Goal: Task Accomplishment & Management: Manage account settings

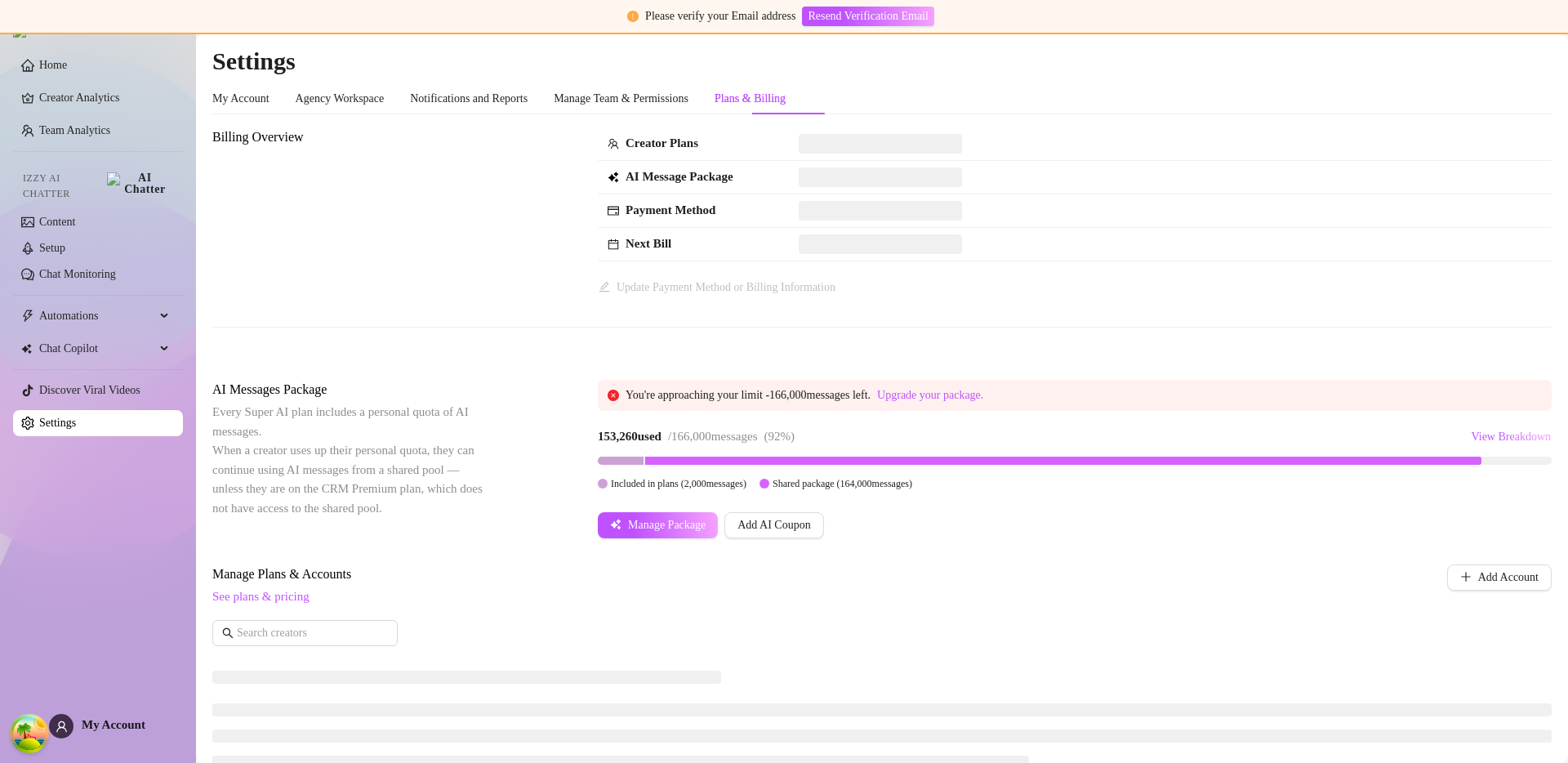
click at [952, 437] on div "153,260 used / 166,000 messages ( 92 %) View Breakdown" at bounding box center [1075, 437] width 954 height 26
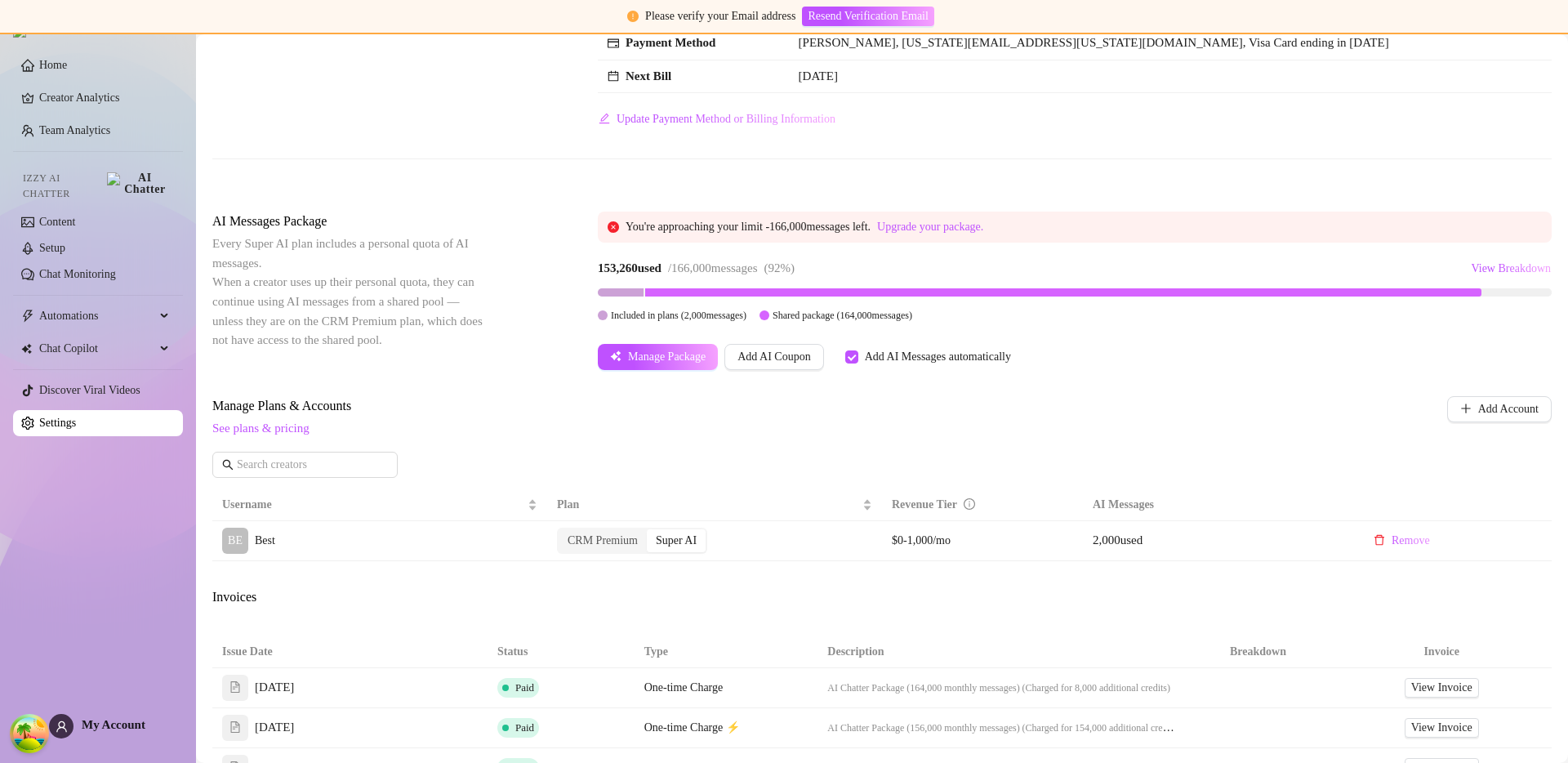
scroll to position [121, 0]
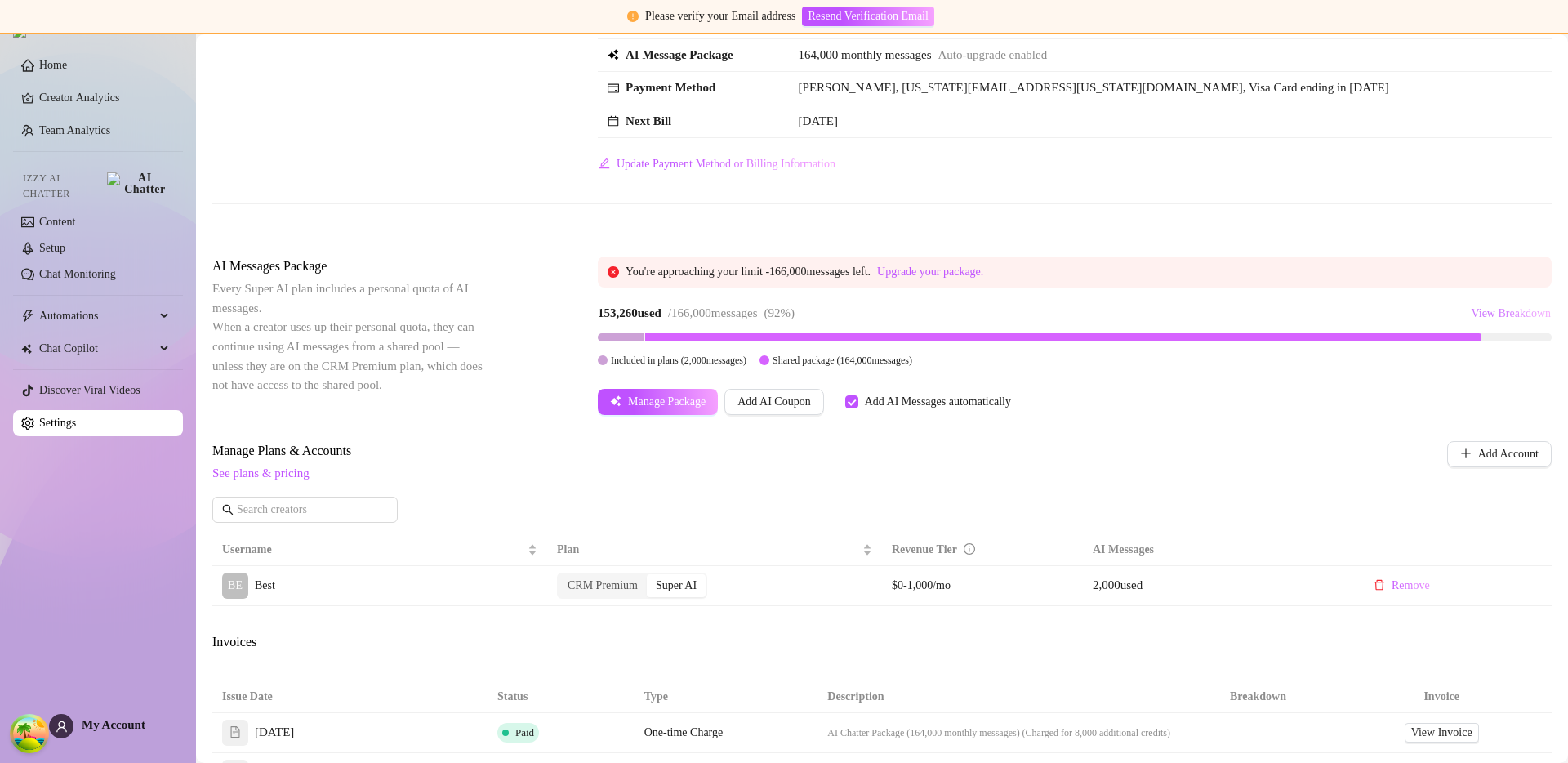
click at [1483, 309] on span "View Breakdown" at bounding box center [1511, 313] width 80 height 13
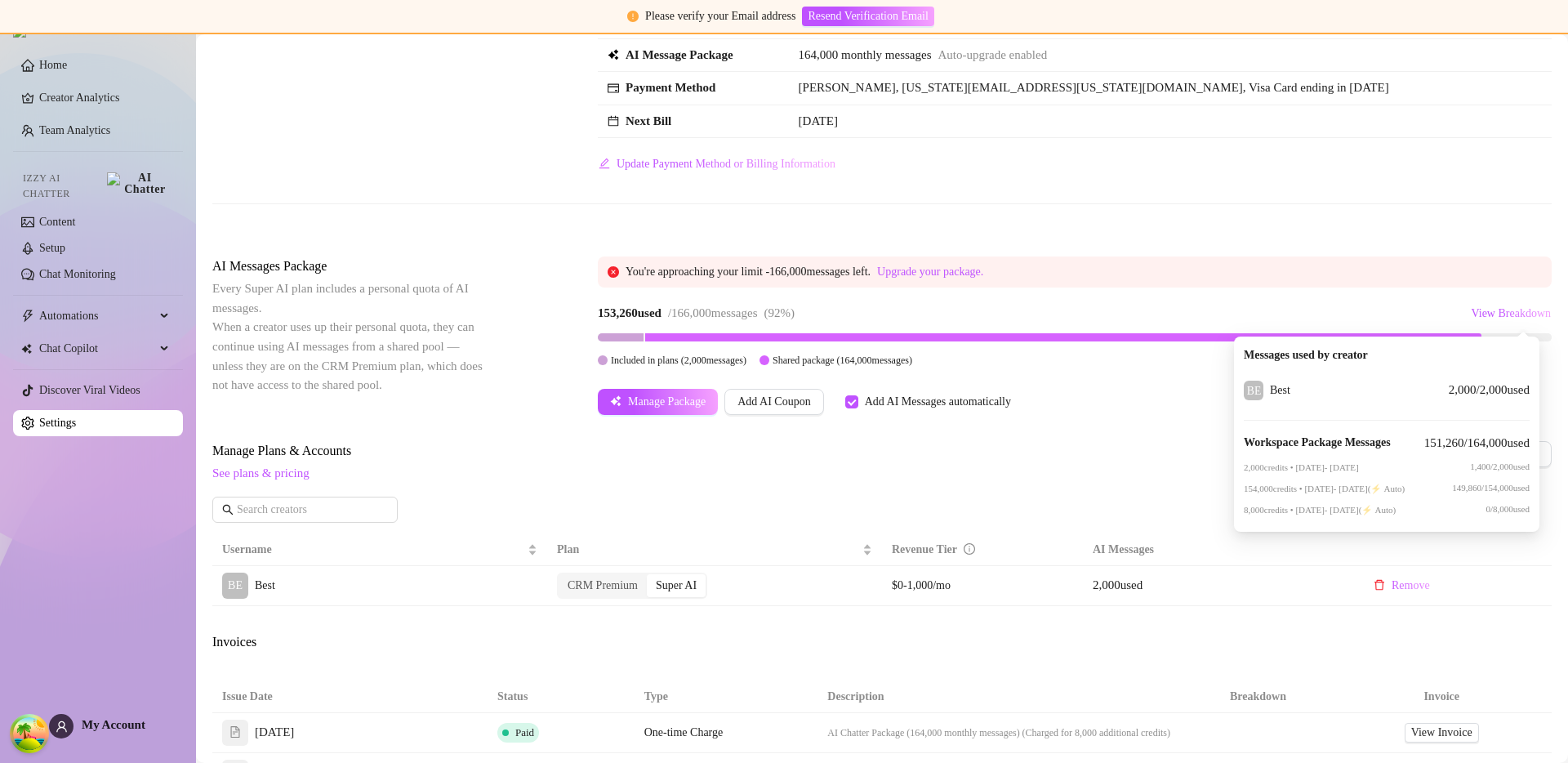
click at [1117, 464] on span "See plans & pricing" at bounding box center [775, 473] width 1124 height 20
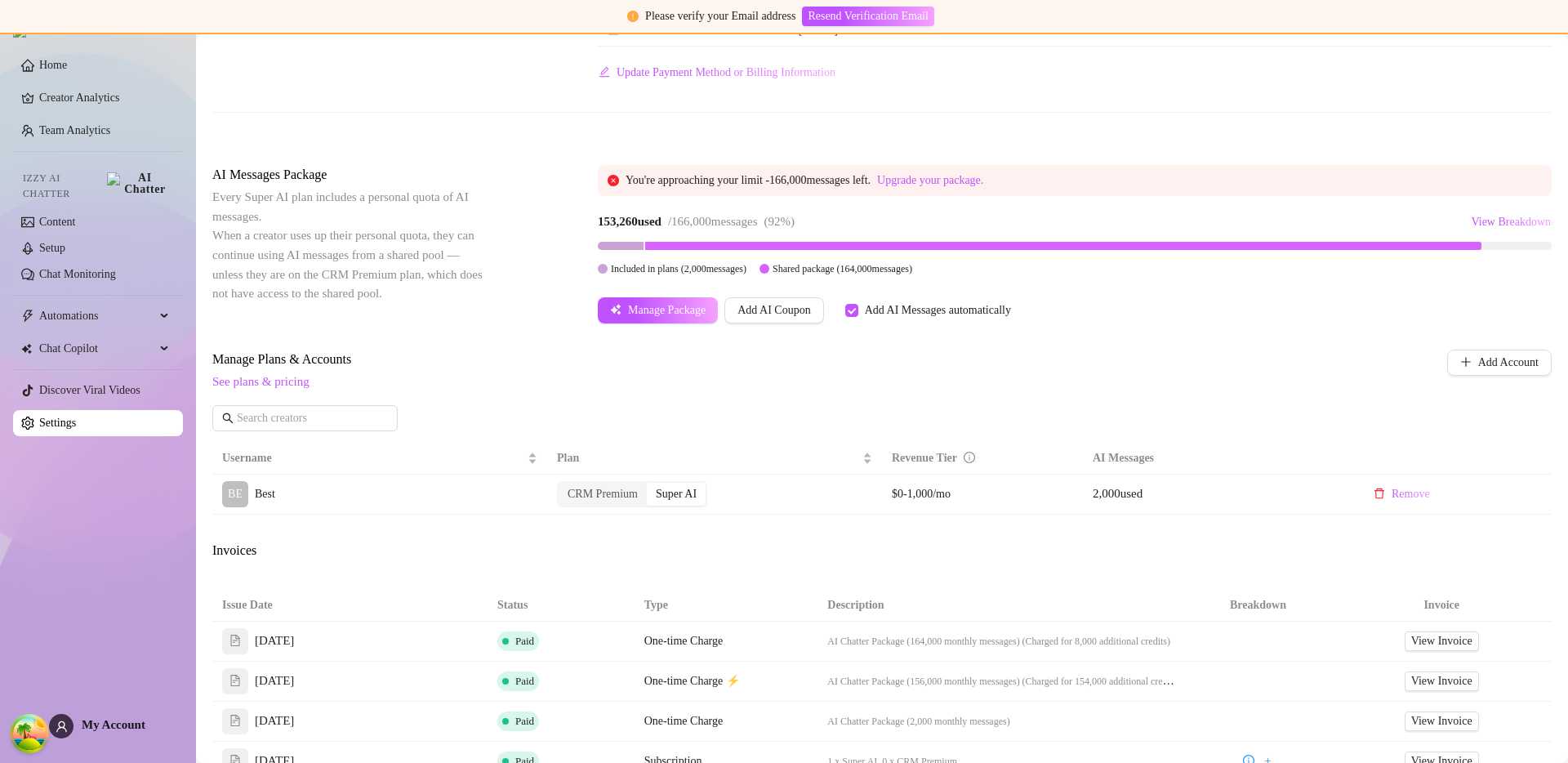
scroll to position [370, 0]
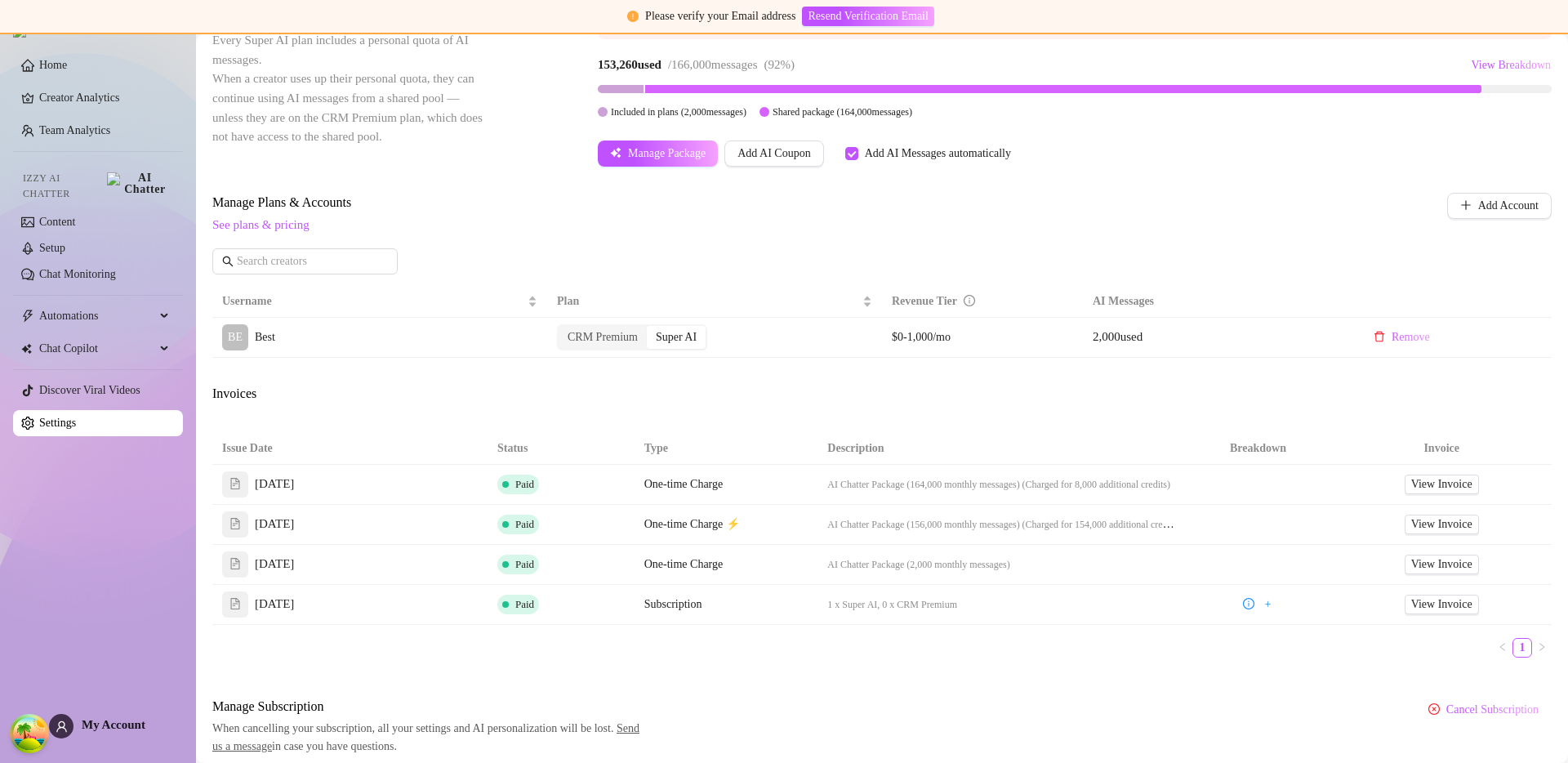
click at [822, 412] on div "Billing Overview Creator Plans 1 x Super AI, 0 x CRM Premium AI Message Package…" at bounding box center [882, 256] width 1340 height 998
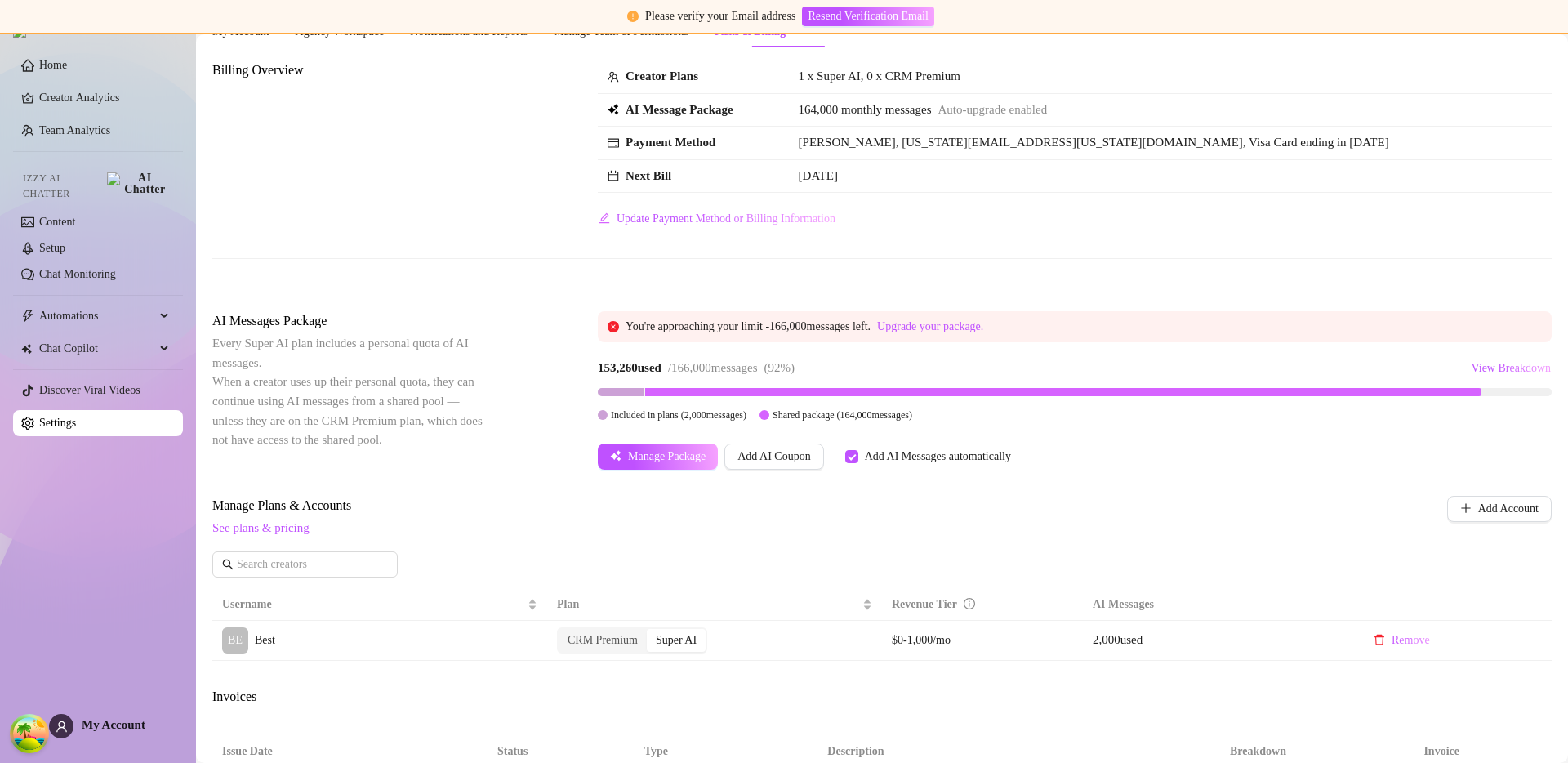
scroll to position [66, 0]
click at [846, 539] on div "Manage Plans & Accounts See plans & pricing Add Account" at bounding box center [882, 543] width 1340 height 93
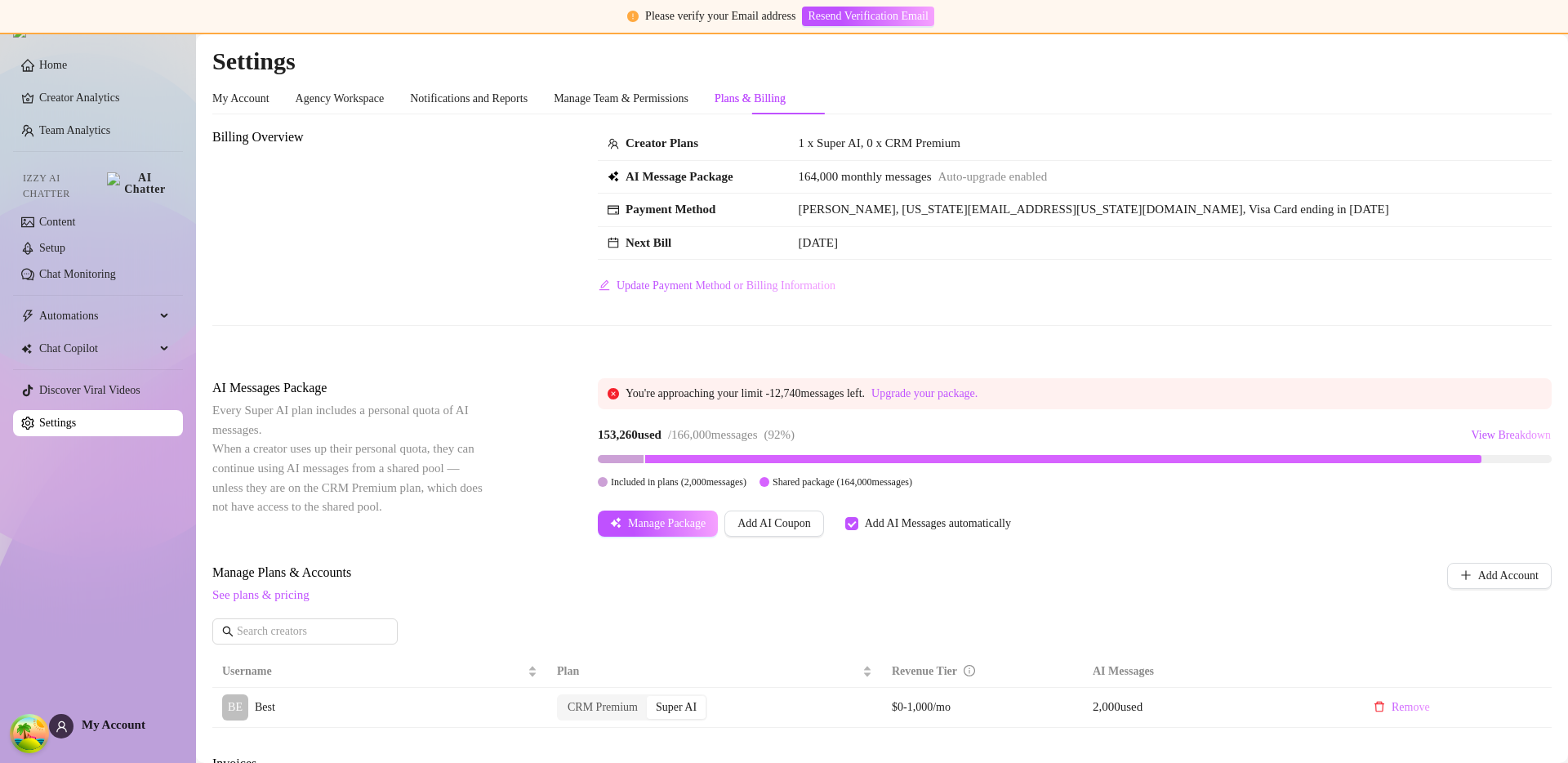
click at [927, 296] on div "Creator Plans 1 x Super AI, 0 x CRM Premium AI Message Package 164,000 monthly …" at bounding box center [1075, 212] width 954 height 171
click at [808, 340] on div "Billing Overview Creator Plans 1 x Super AI, 0 x CRM Premium AI Message Package…" at bounding box center [882, 240] width 1340 height 225
click at [891, 341] on div "Billing Overview Creator Plans 1 x Super AI, 0 x CRM Premium AI Message Package…" at bounding box center [882, 240] width 1340 height 225
click at [894, 432] on div "153,260 used / 166,000 messages ( 92 %) View Breakdown" at bounding box center [1075, 436] width 954 height 26
click at [933, 391] on link "Upgrade your package." at bounding box center [924, 393] width 106 height 12
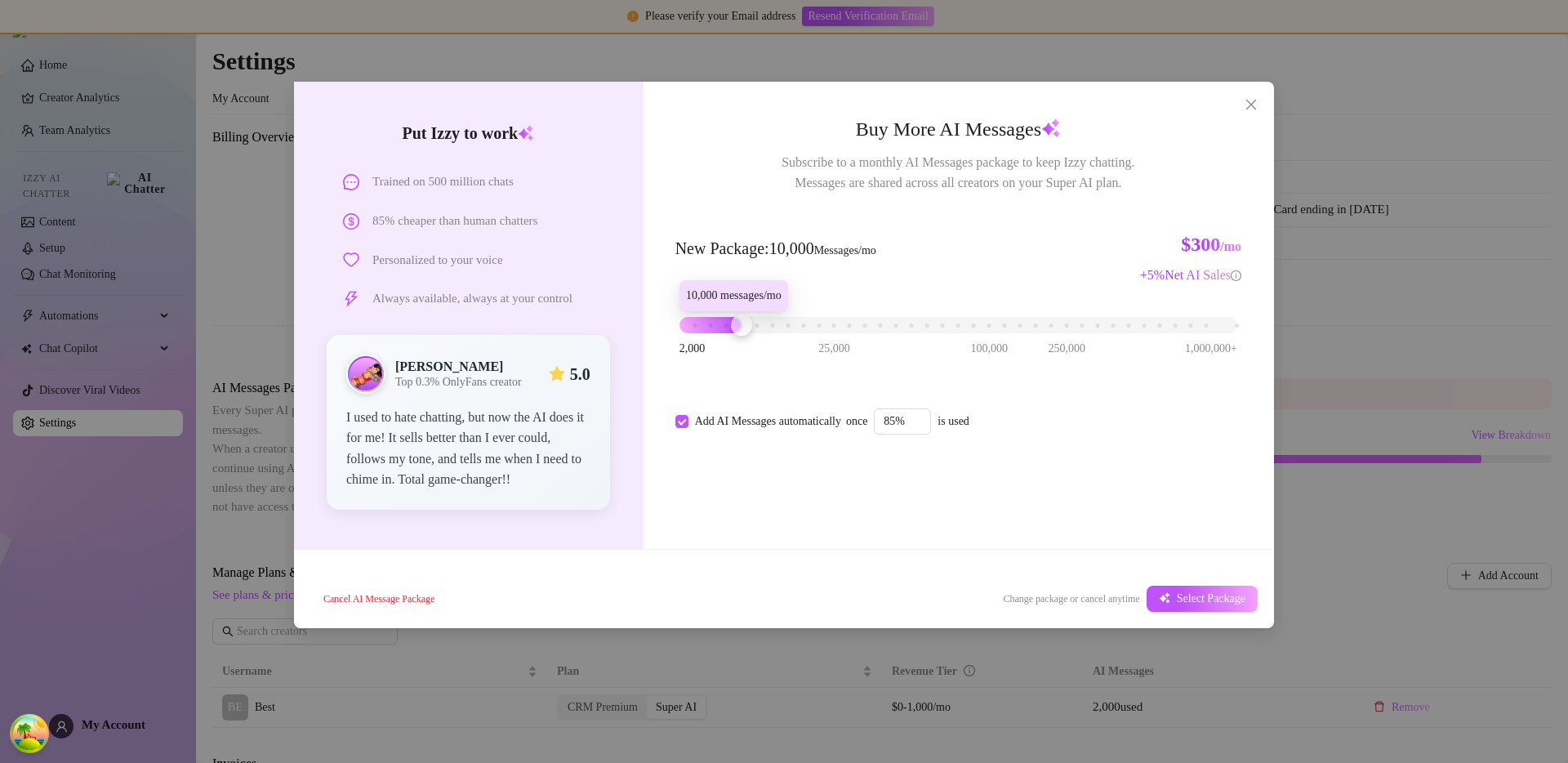
click at [735, 323] on div "2,000 25,000 100,000 250,000 1,000,000+" at bounding box center [958, 318] width 558 height 10
click at [1162, 596] on button "Select Package" at bounding box center [1202, 599] width 111 height 26
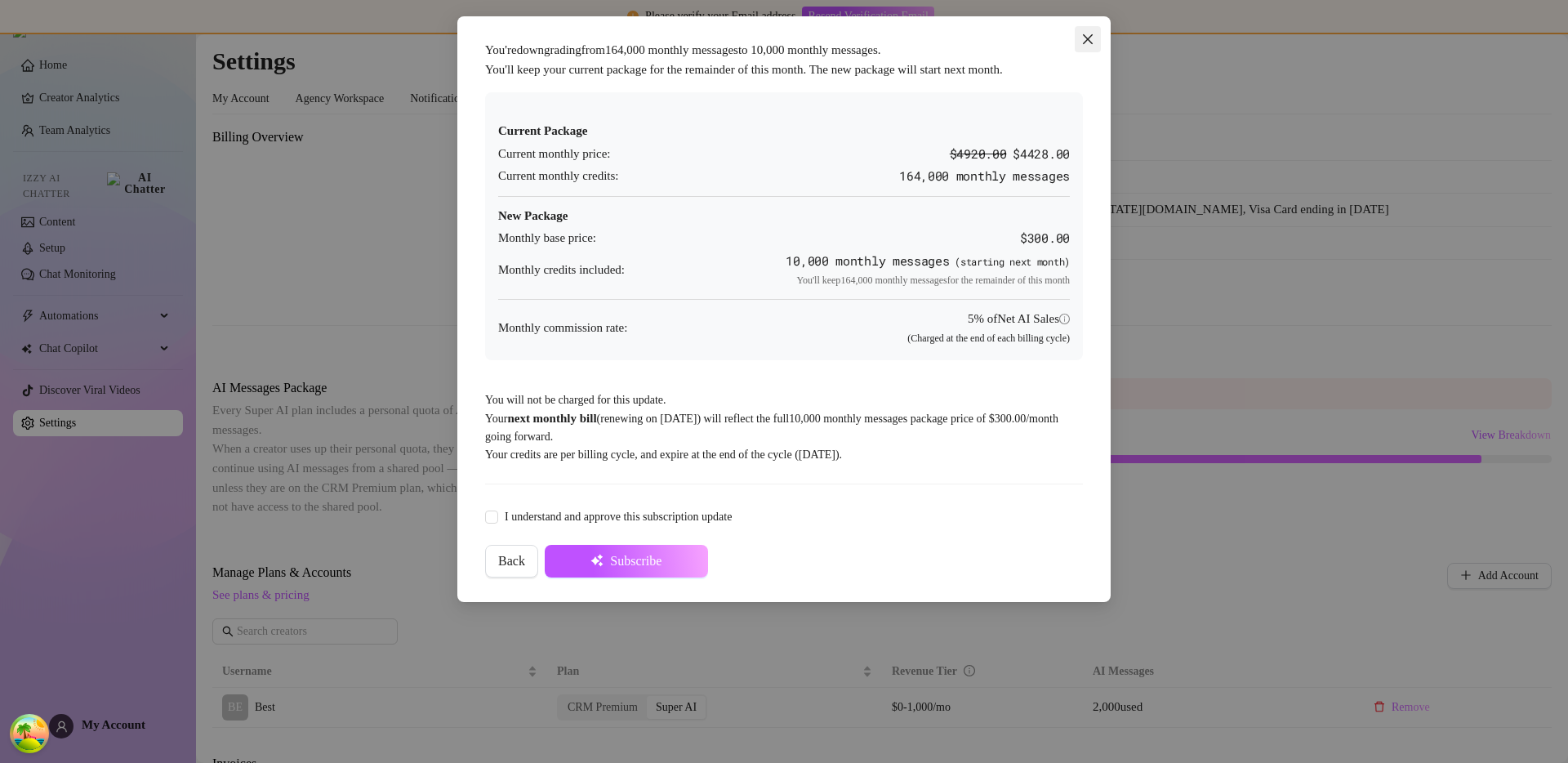
click at [1088, 42] on icon "close" at bounding box center [1088, 39] width 13 height 13
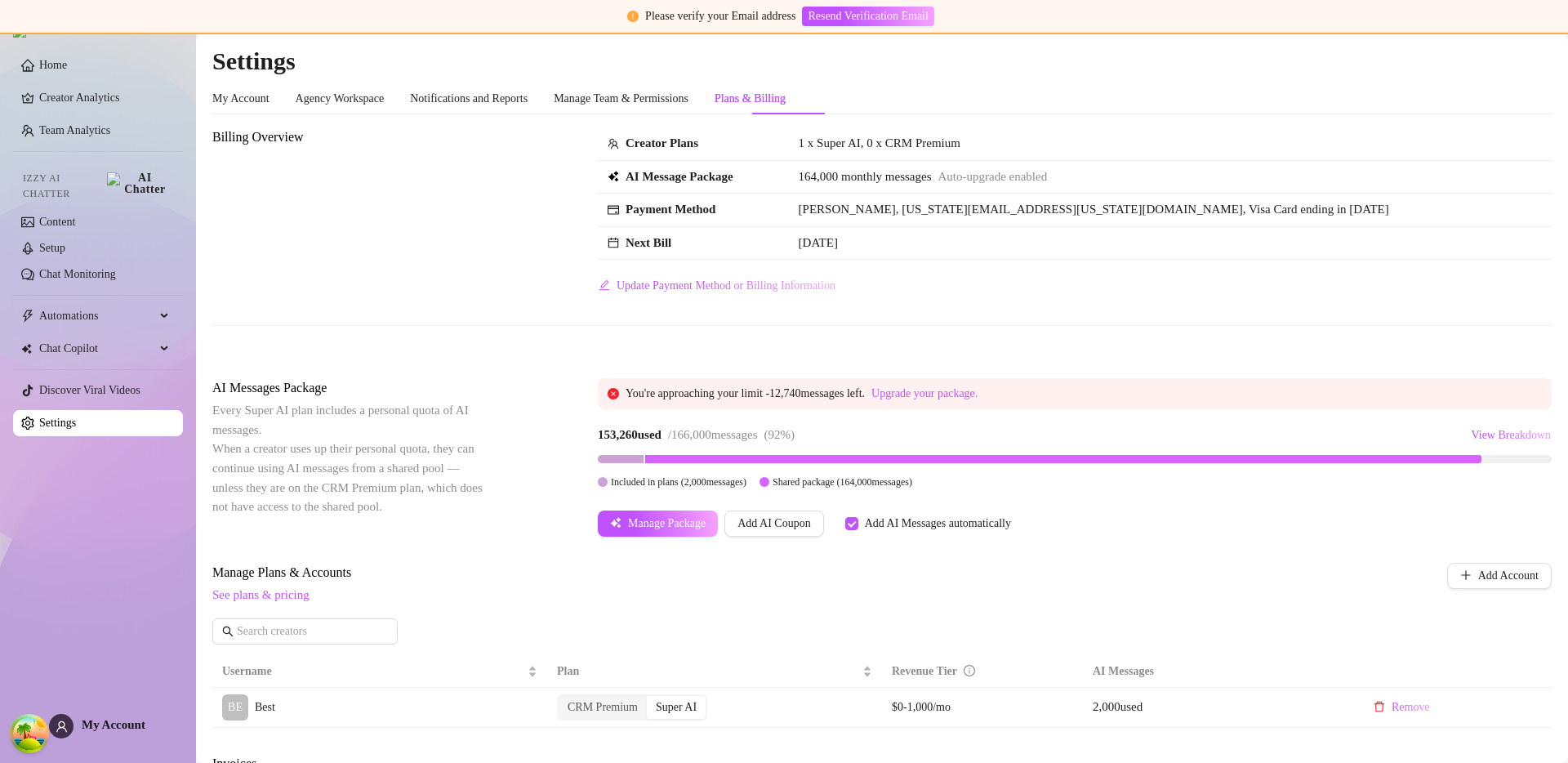
click at [907, 304] on div "Billing Overview Creator Plans 1 x Super AI, 0 x CRM Premium AI Message Package…" at bounding box center [882, 240] width 1340 height 225
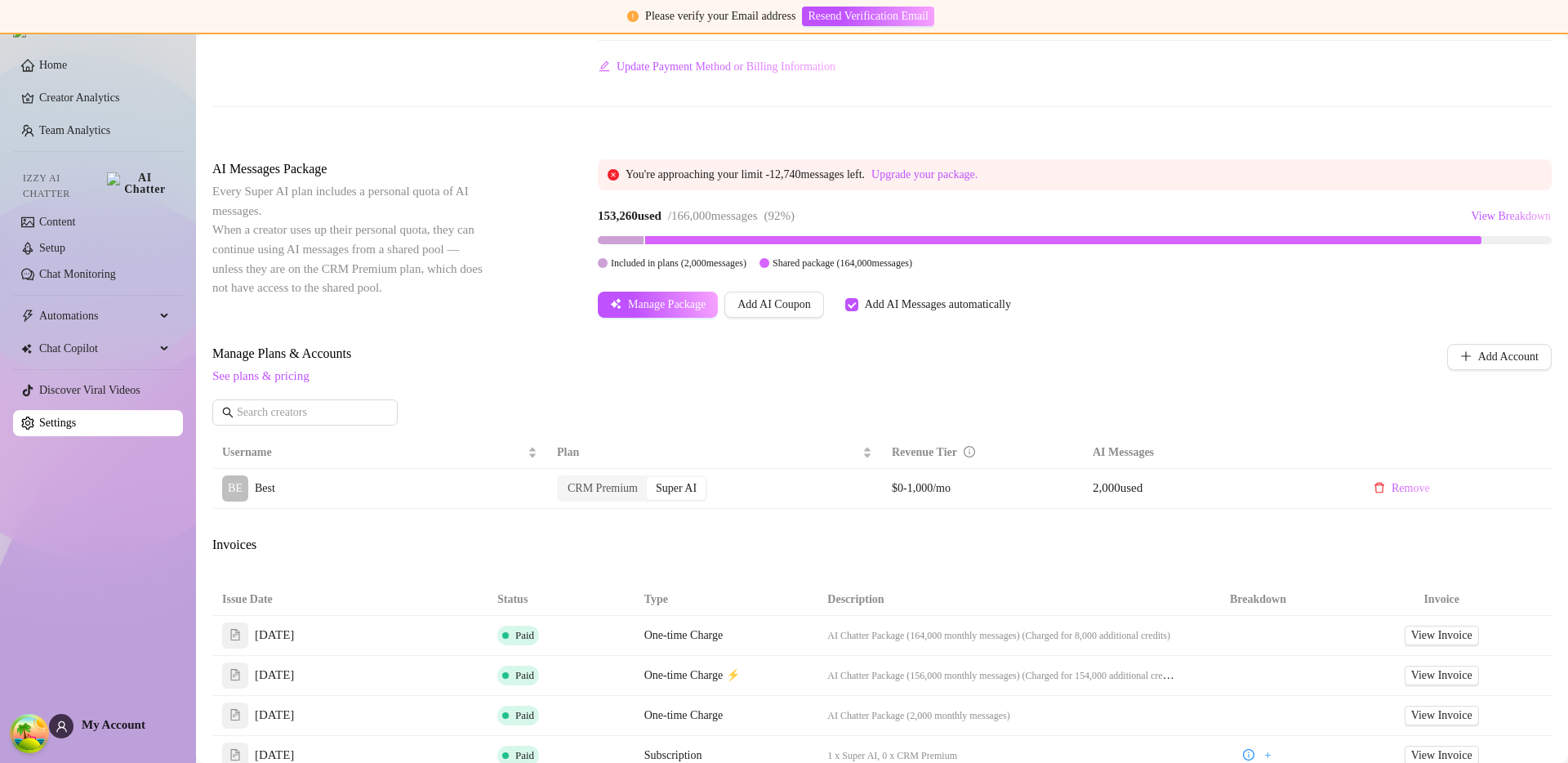
scroll to position [11, 0]
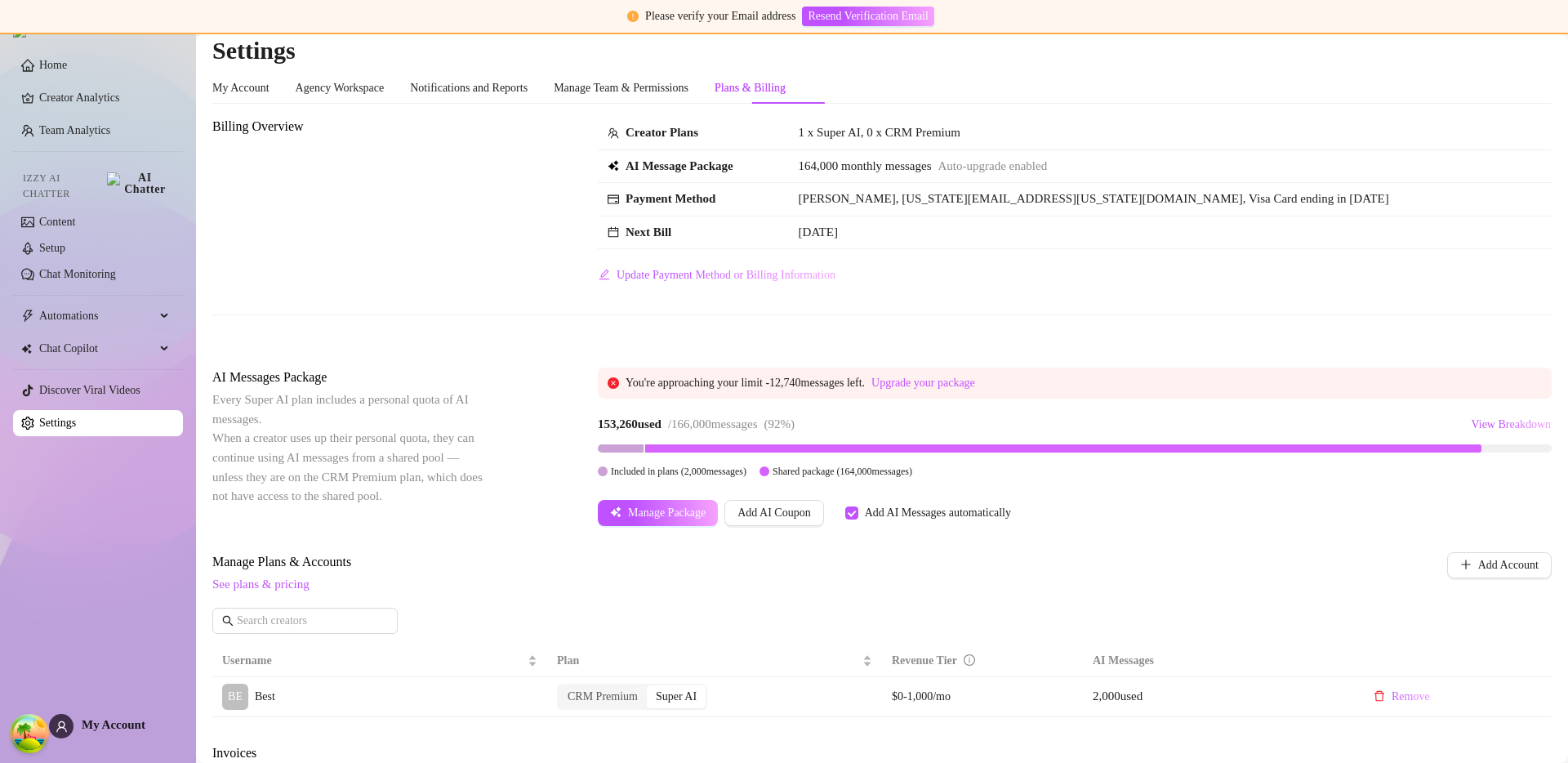
click at [1026, 283] on div "Creator Plans 1 x Super AI, 0 x CRM Premium AI Message Package 164,000 monthly …" at bounding box center [1075, 202] width 954 height 171
click at [1189, 290] on div "Billing Overview Creator Plans 1 x Super AI, 0 x CRM Premium AI Message Package…" at bounding box center [882, 229] width 1340 height 225
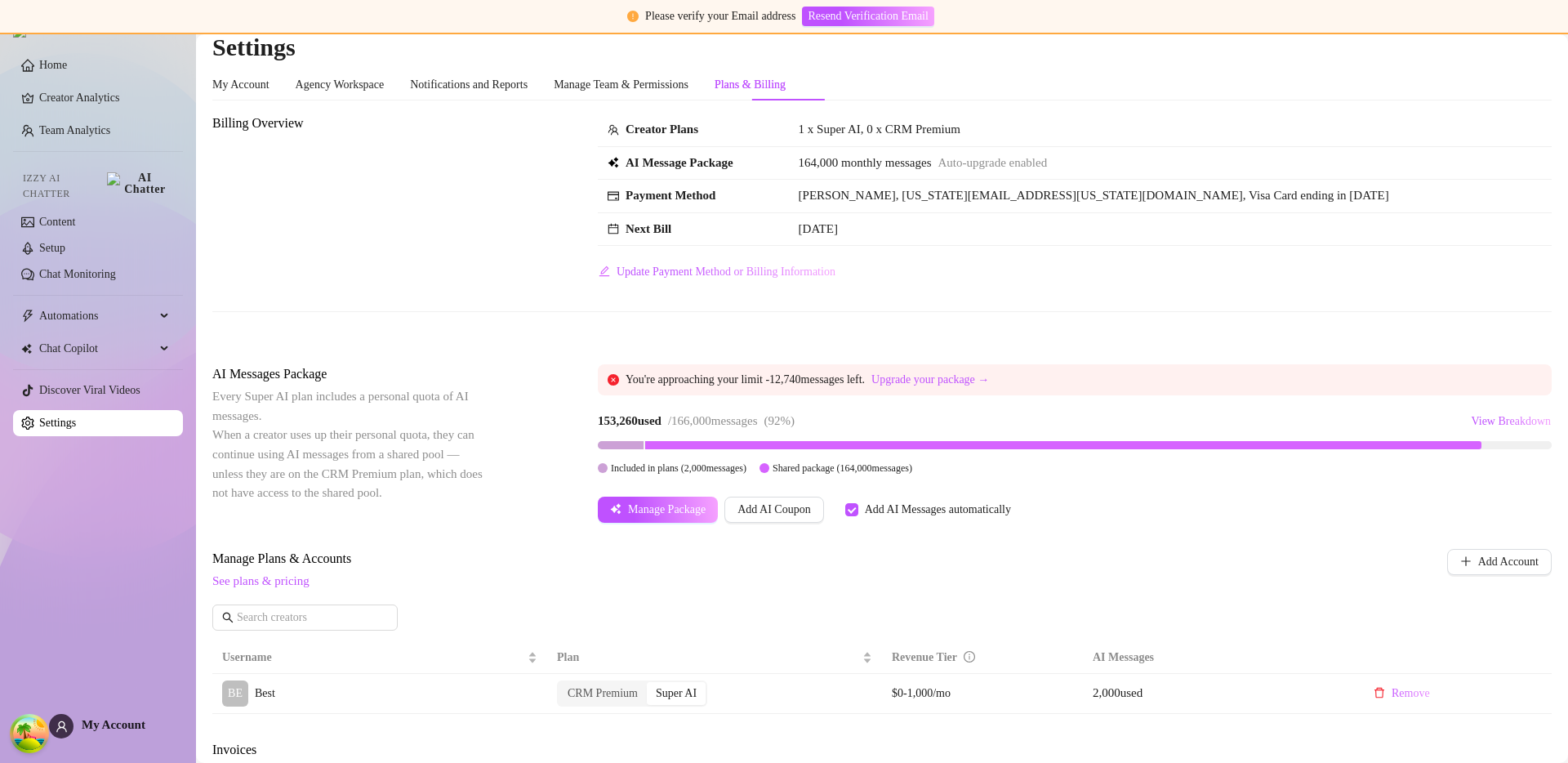
scroll to position [0, 0]
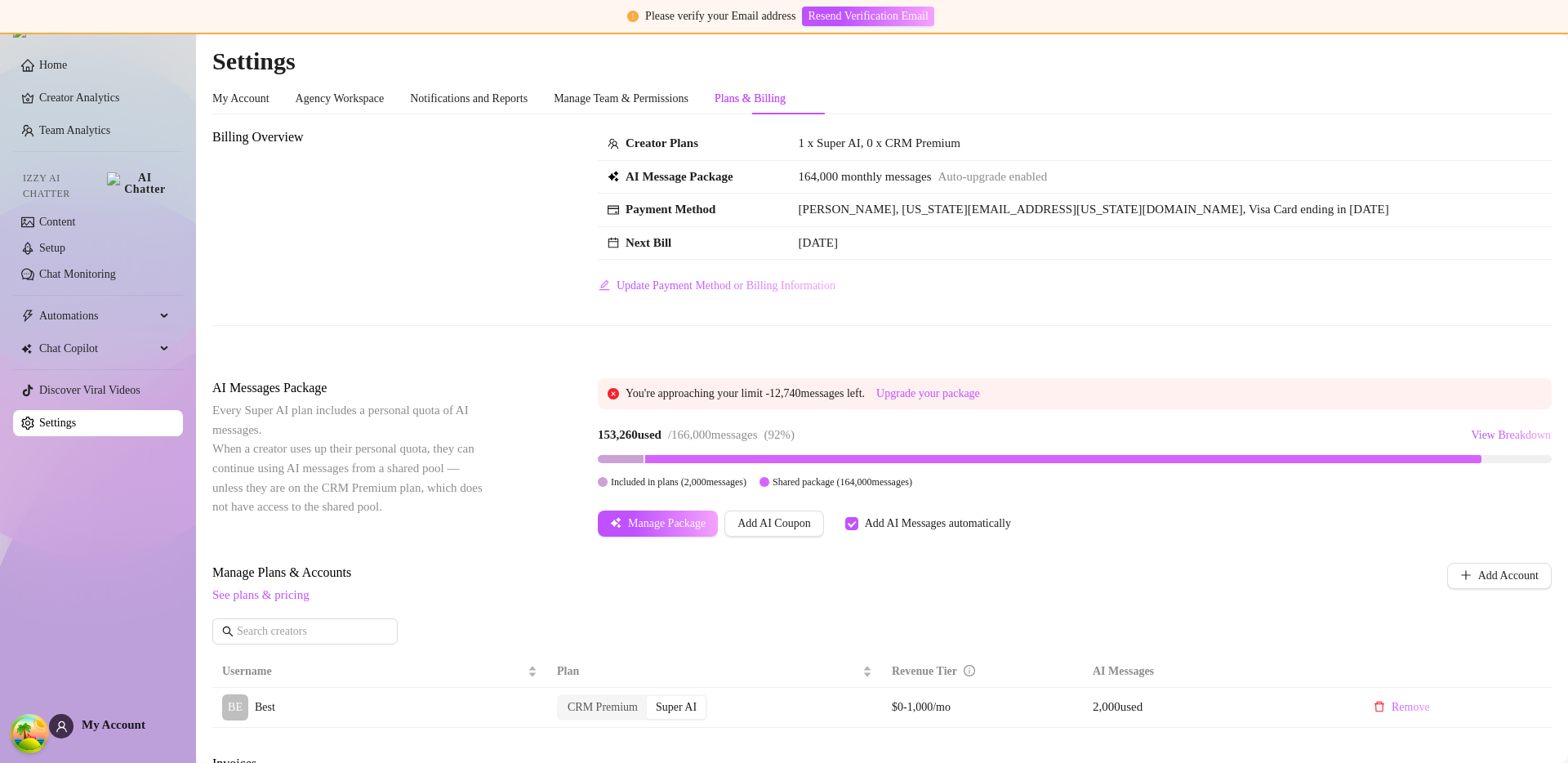
click at [926, 336] on div "Billing Overview Creator Plans 1 x Super AI, 0 x CRM Premium AI Message Package…" at bounding box center [882, 240] width 1340 height 225
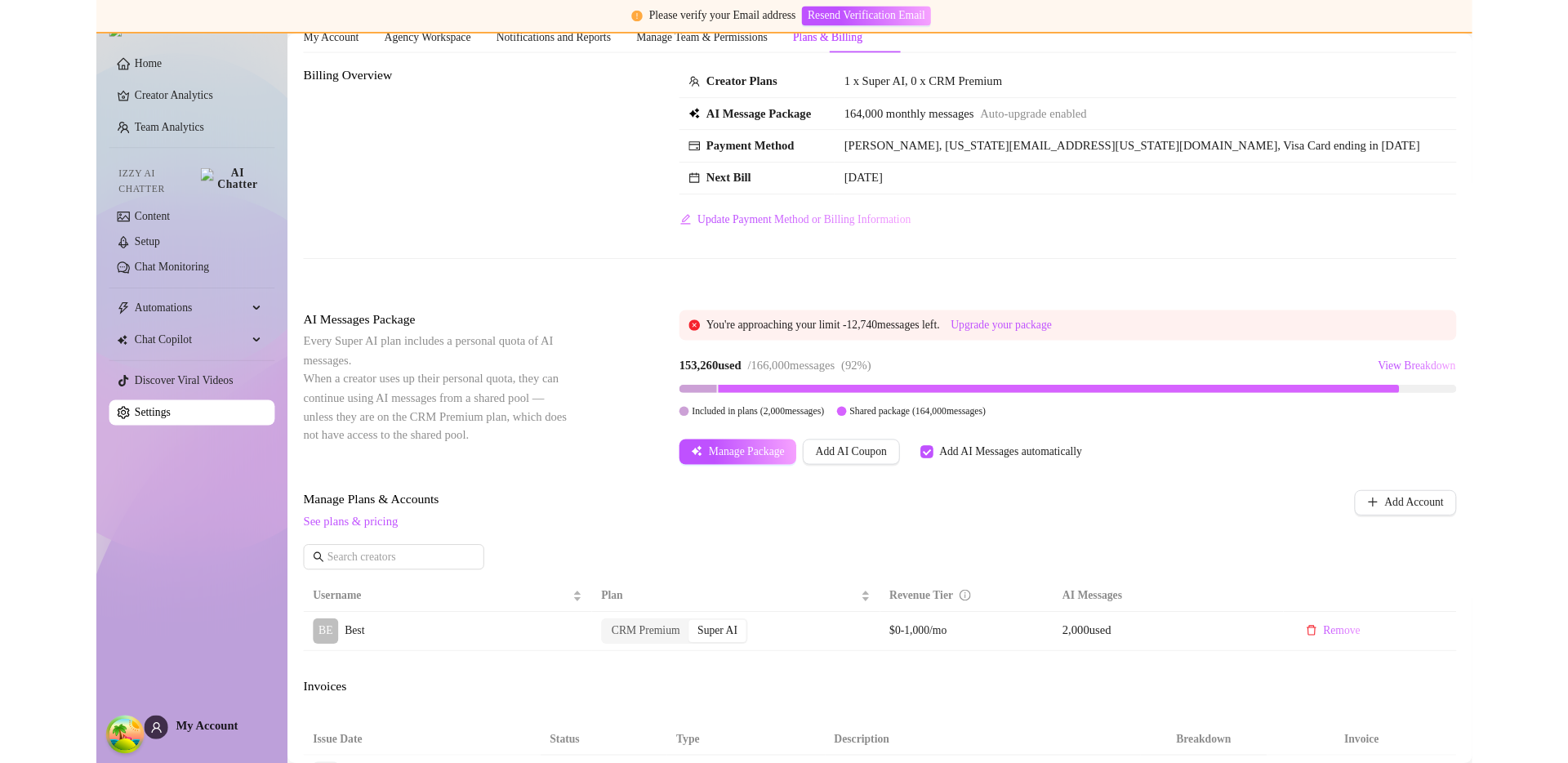
scroll to position [62, 0]
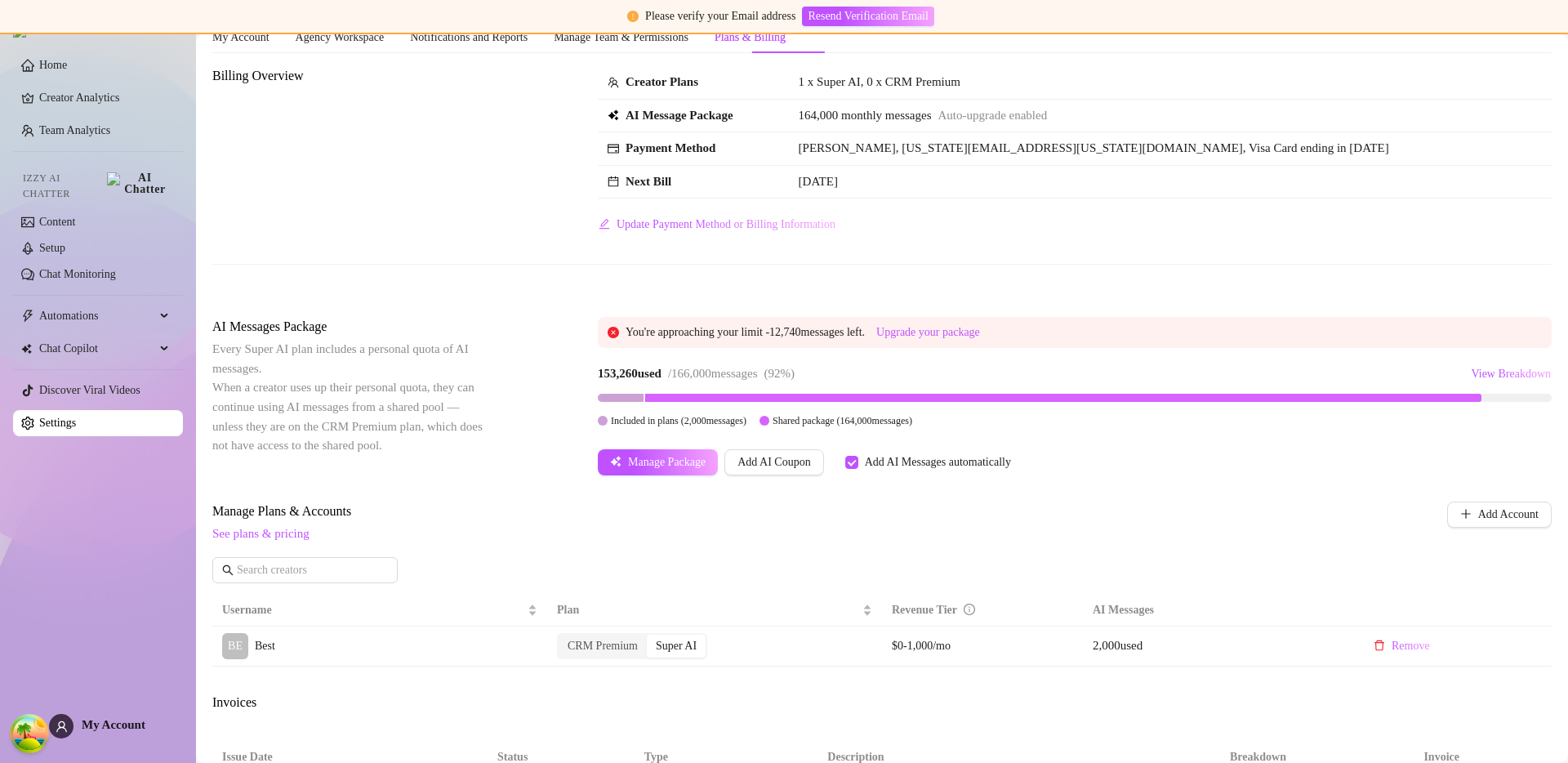
click at [1174, 511] on span "Manage Plans & Accounts" at bounding box center [775, 511] width 1124 height 20
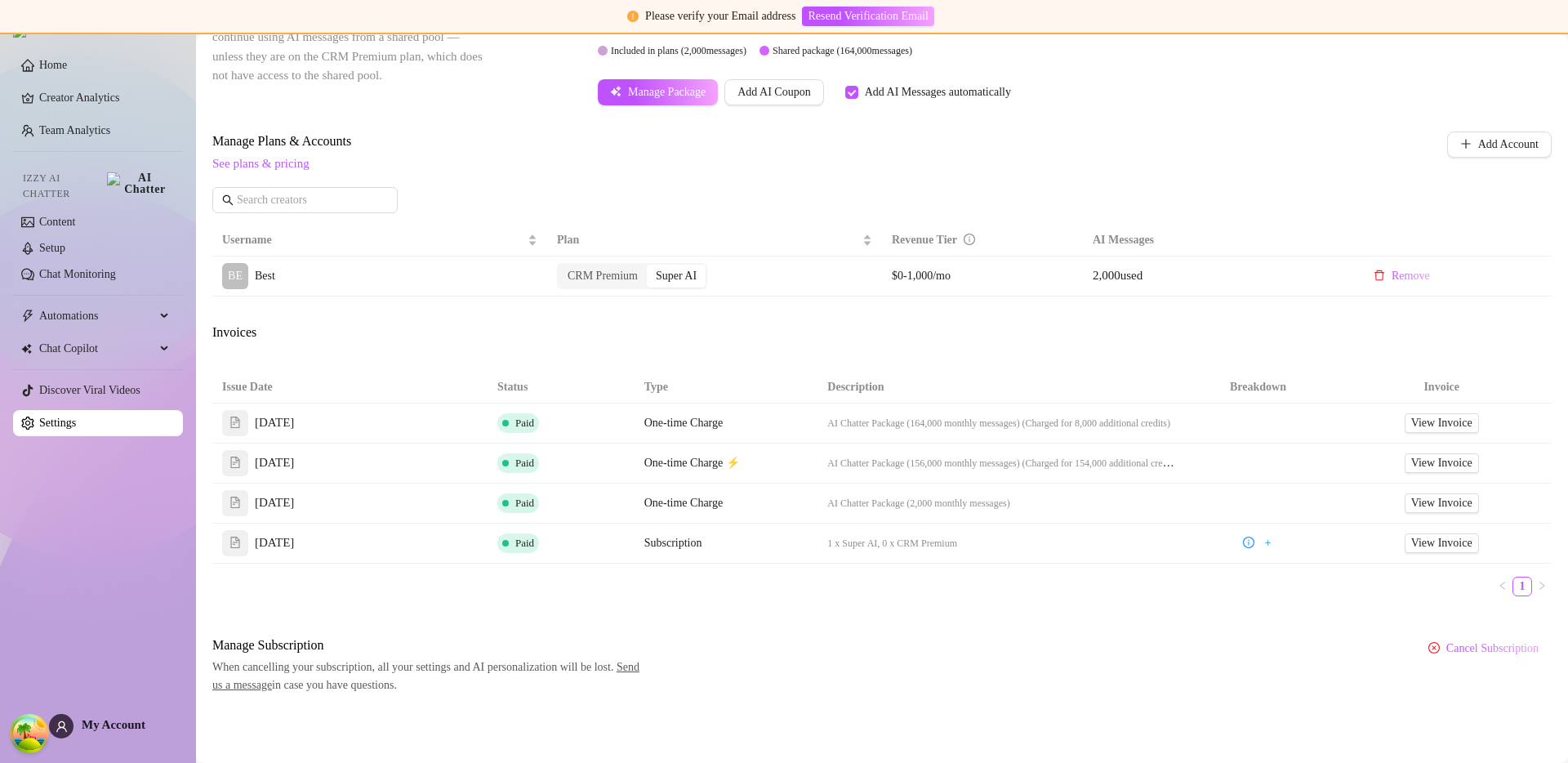
scroll to position [204, 0]
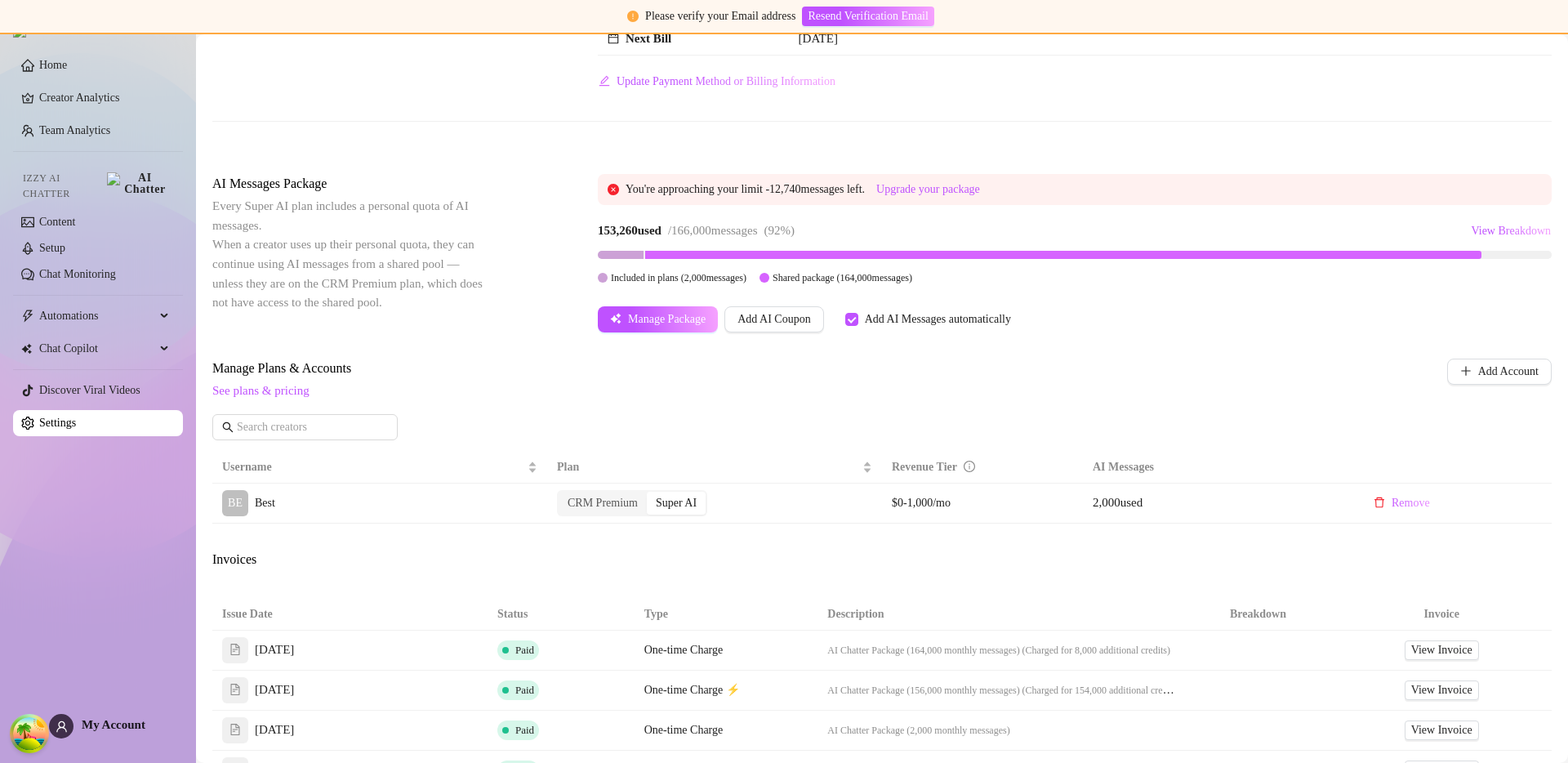
click at [313, 403] on div "Manage Plans & Accounts See plans & pricing Add Account" at bounding box center [882, 404] width 1340 height 93
click at [302, 391] on link "See plans & pricing" at bounding box center [261, 391] width 97 height 13
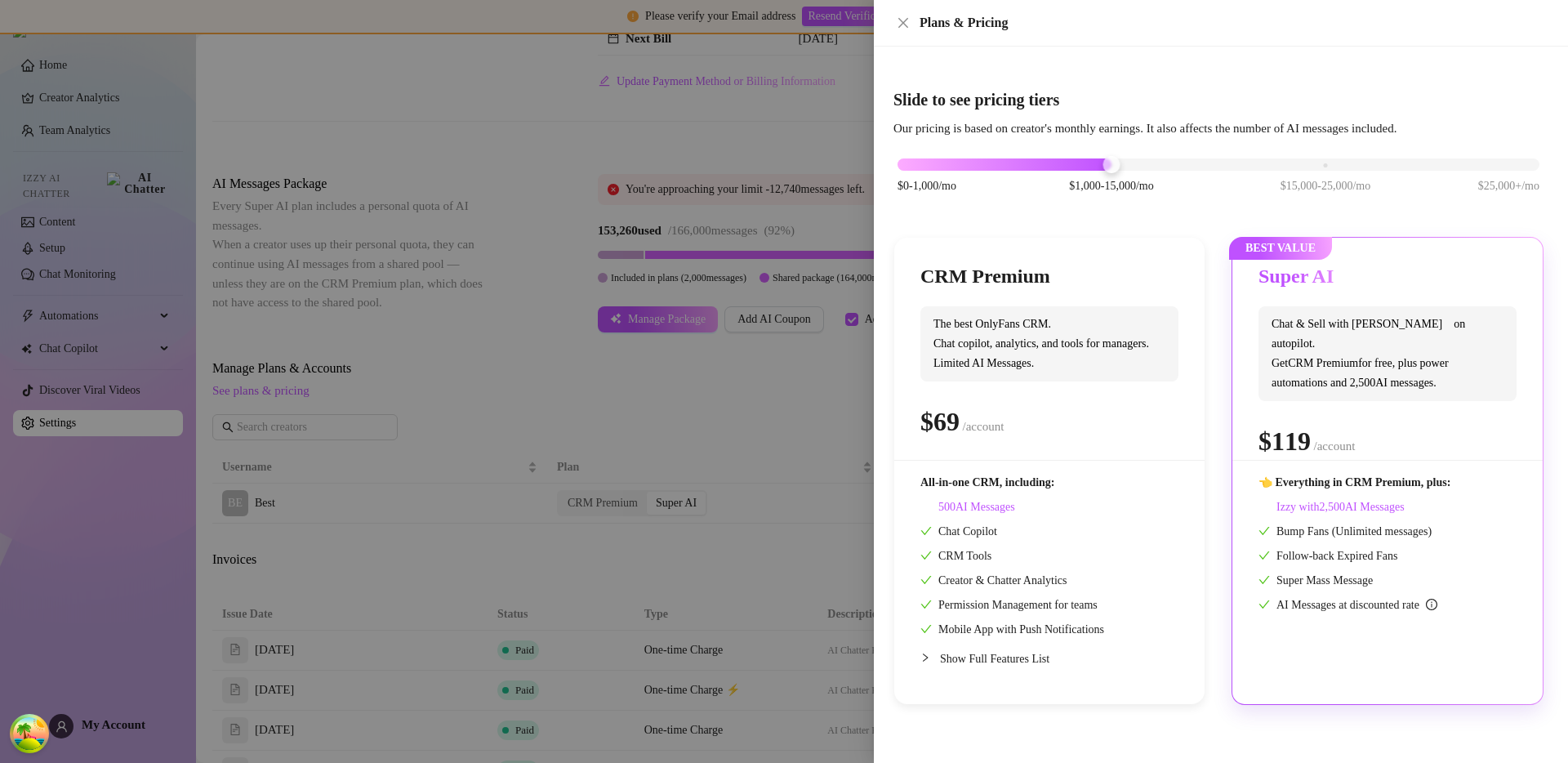
click at [940, 390] on div "CRM Premium The best OnlyFans CRM. Chat copilot, analytics, and tools for manag…" at bounding box center [1049, 362] width 258 height 196
click at [1348, 341] on span "Chat & Sell with Izzy on autopilot. Get CRM Premium for free, plus power automa…" at bounding box center [1387, 353] width 258 height 94
click at [1127, 278] on div "CRM Premium" at bounding box center [1049, 277] width 258 height 26
click at [1354, 281] on icon at bounding box center [1349, 276] width 20 height 20
click at [1246, 165] on div "$0-1,000/mo $1,000-15,000/mo $15,000-25,000/mo $25,000+/mo" at bounding box center [1218, 160] width 642 height 10
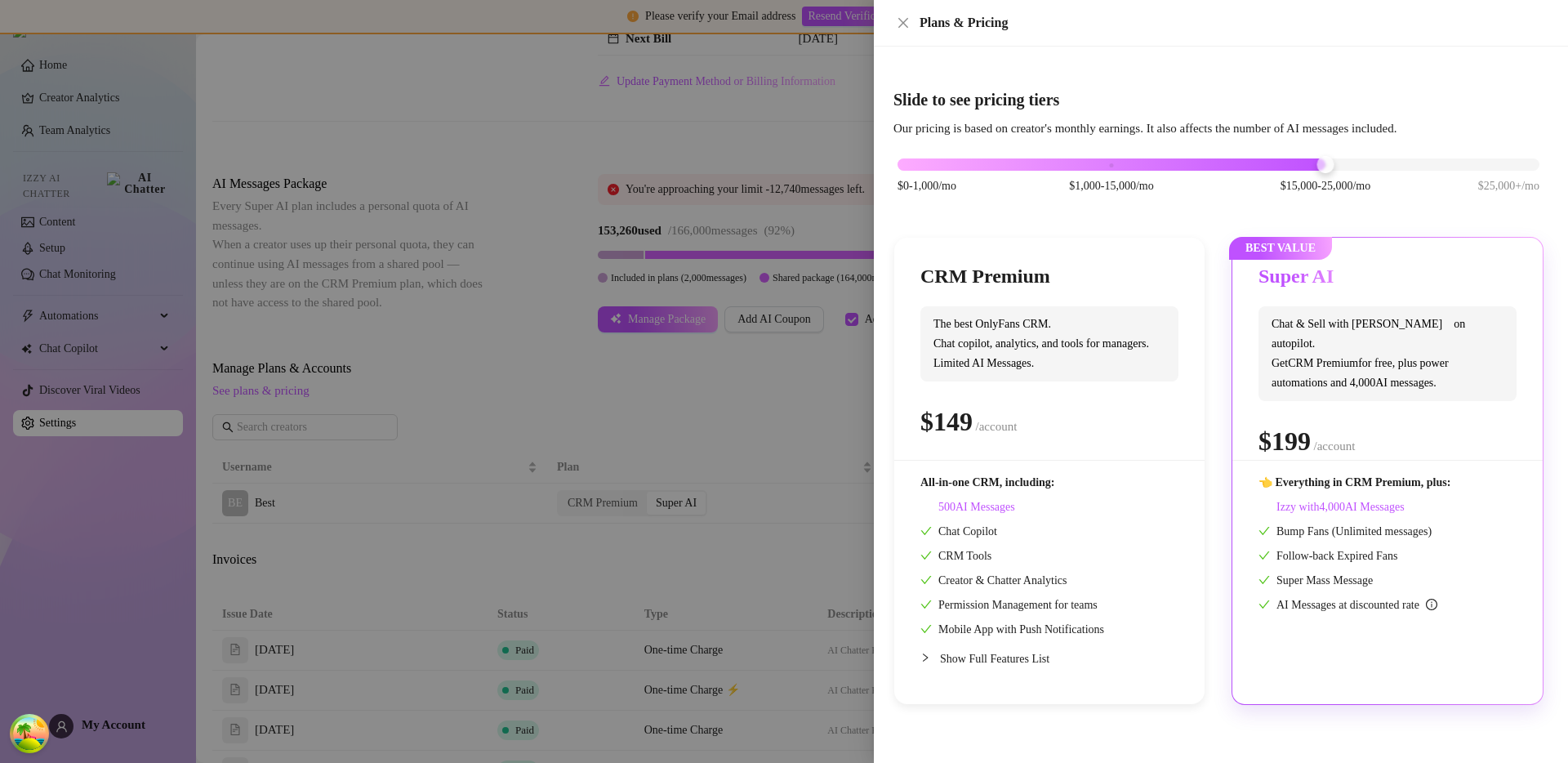
click at [1142, 165] on div "$0-1,000/mo $1,000-15,000/mo $15,000-25,000/mo $25,000+/mo" at bounding box center [1218, 160] width 642 height 10
click at [735, 395] on div at bounding box center [784, 382] width 1568 height 763
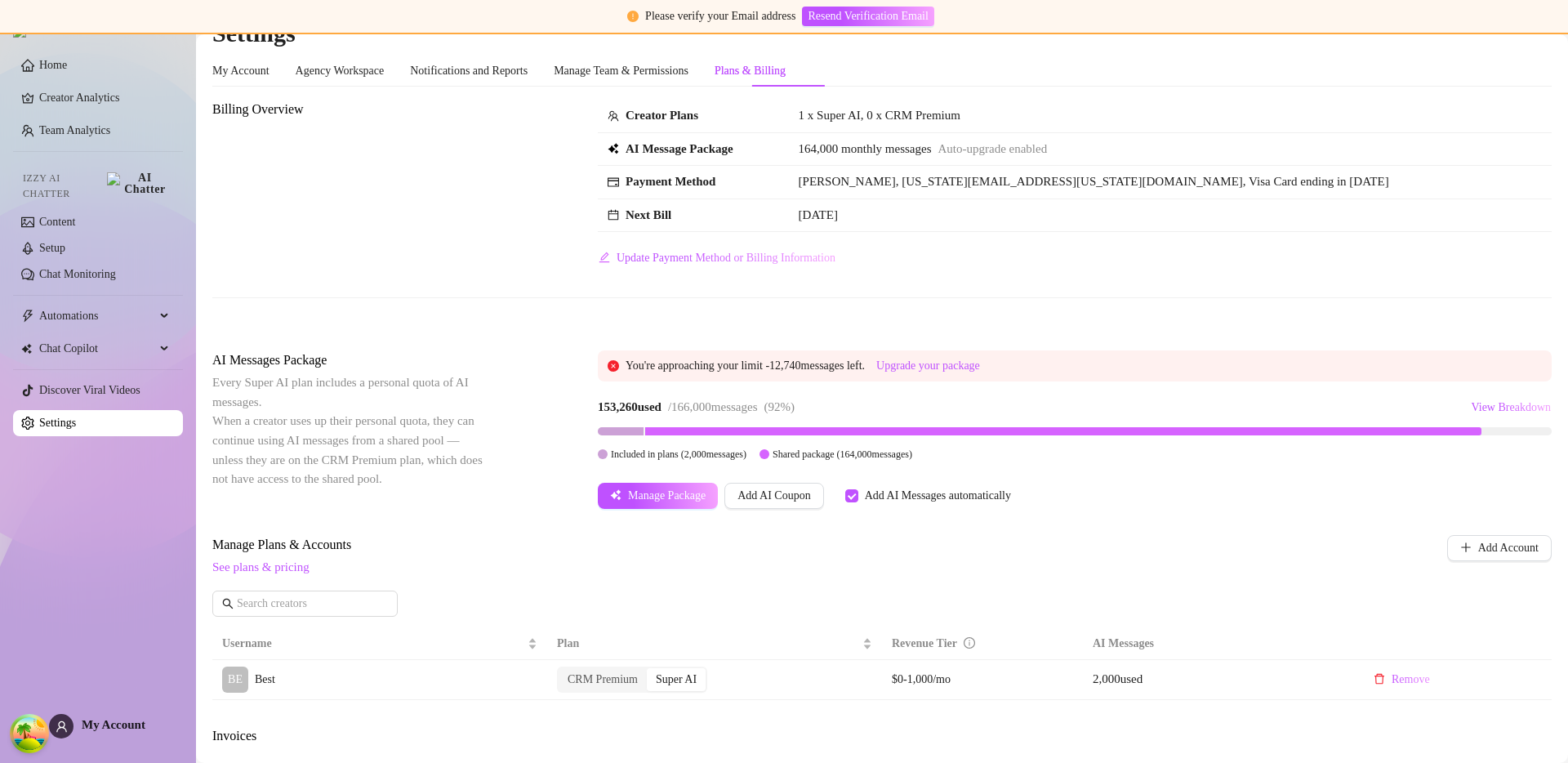
scroll to position [0, 0]
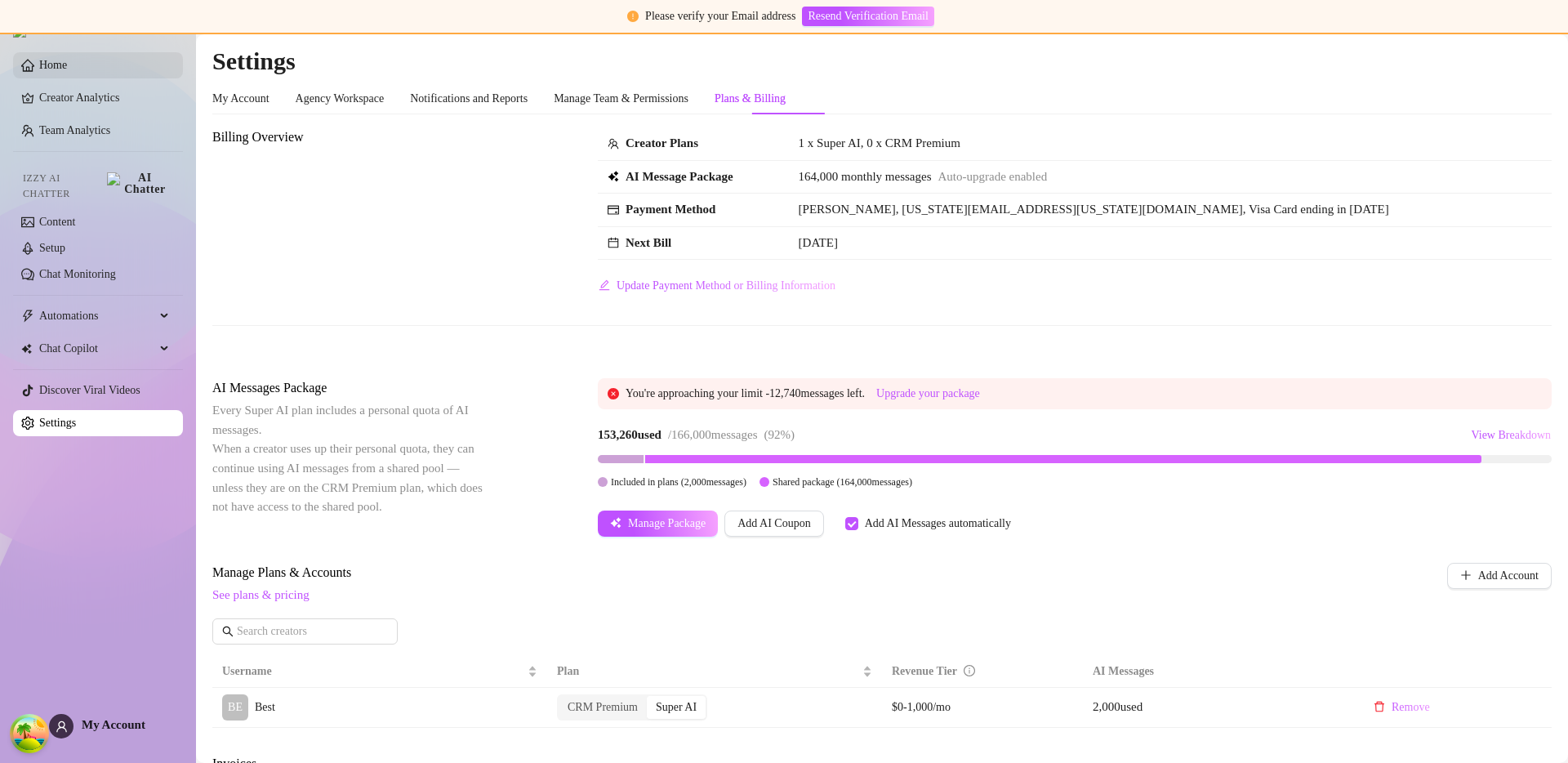
click at [66, 71] on link "Home" at bounding box center [53, 65] width 28 height 12
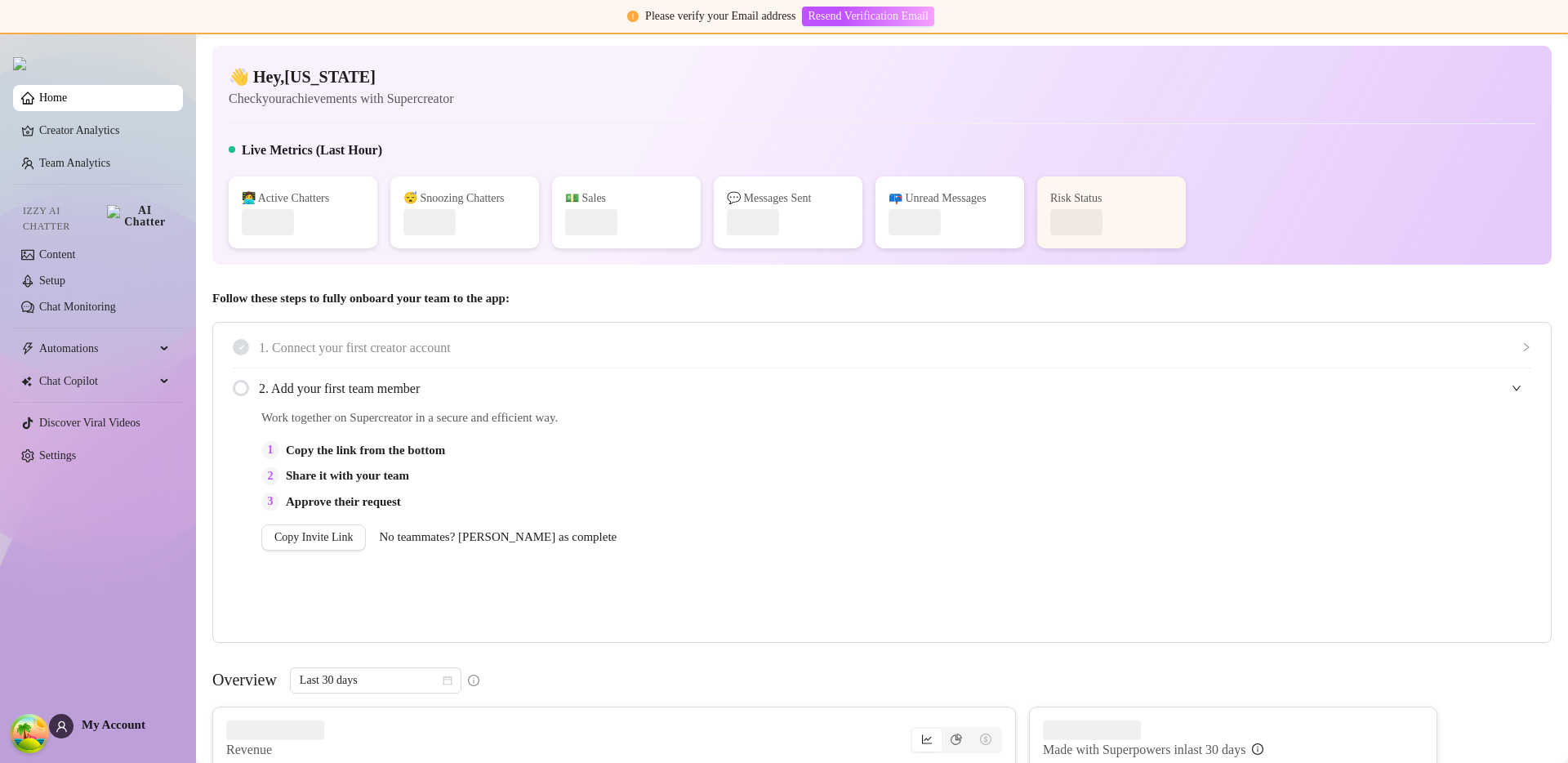
click at [717, 300] on span "Follow these steps to fully onboard your team to the app:" at bounding box center [882, 299] width 1340 height 20
click at [114, 139] on link "Creator Analytics" at bounding box center [104, 130] width 130 height 26
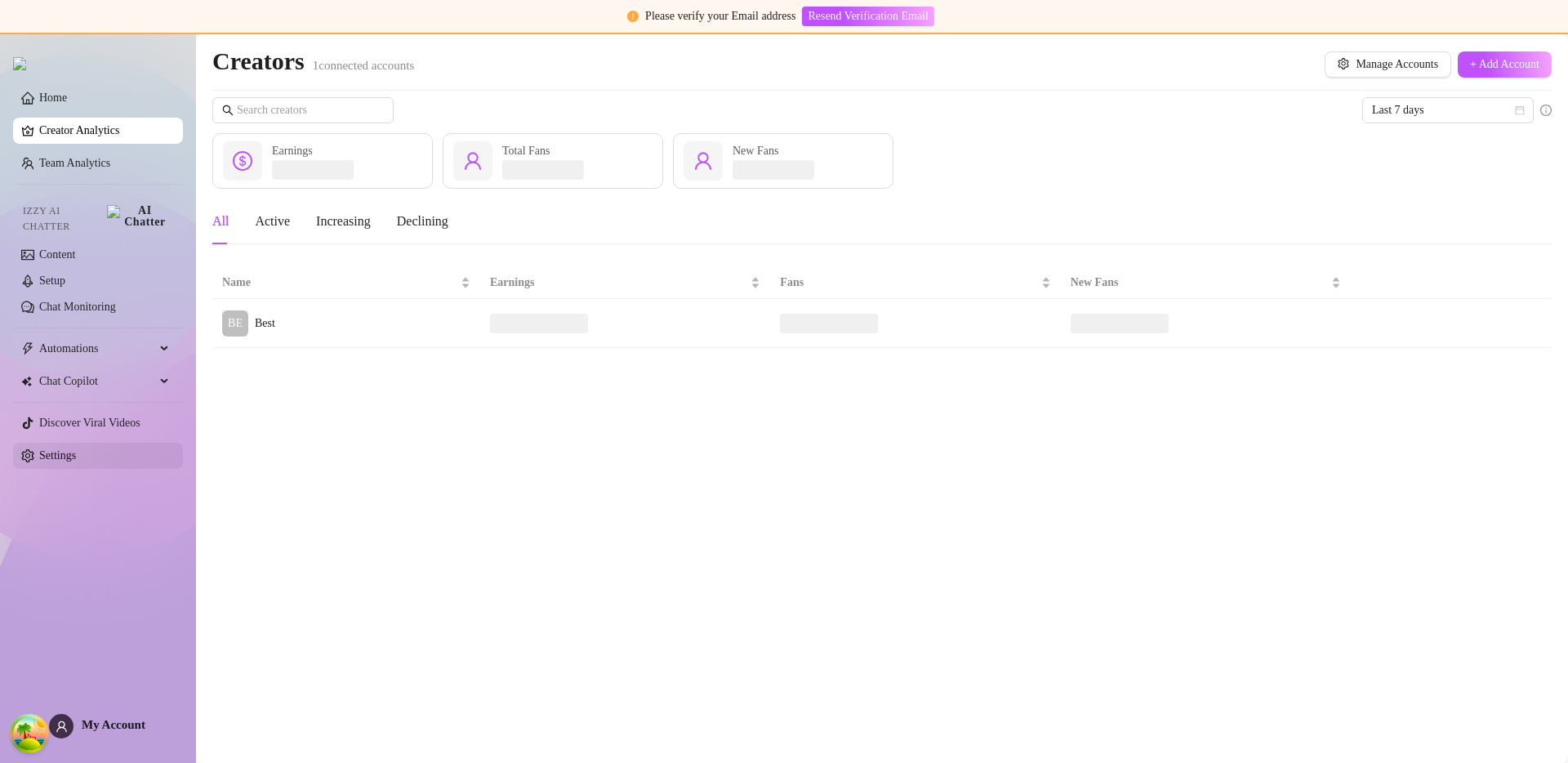
click at [76, 450] on link "Settings" at bounding box center [57, 455] width 37 height 12
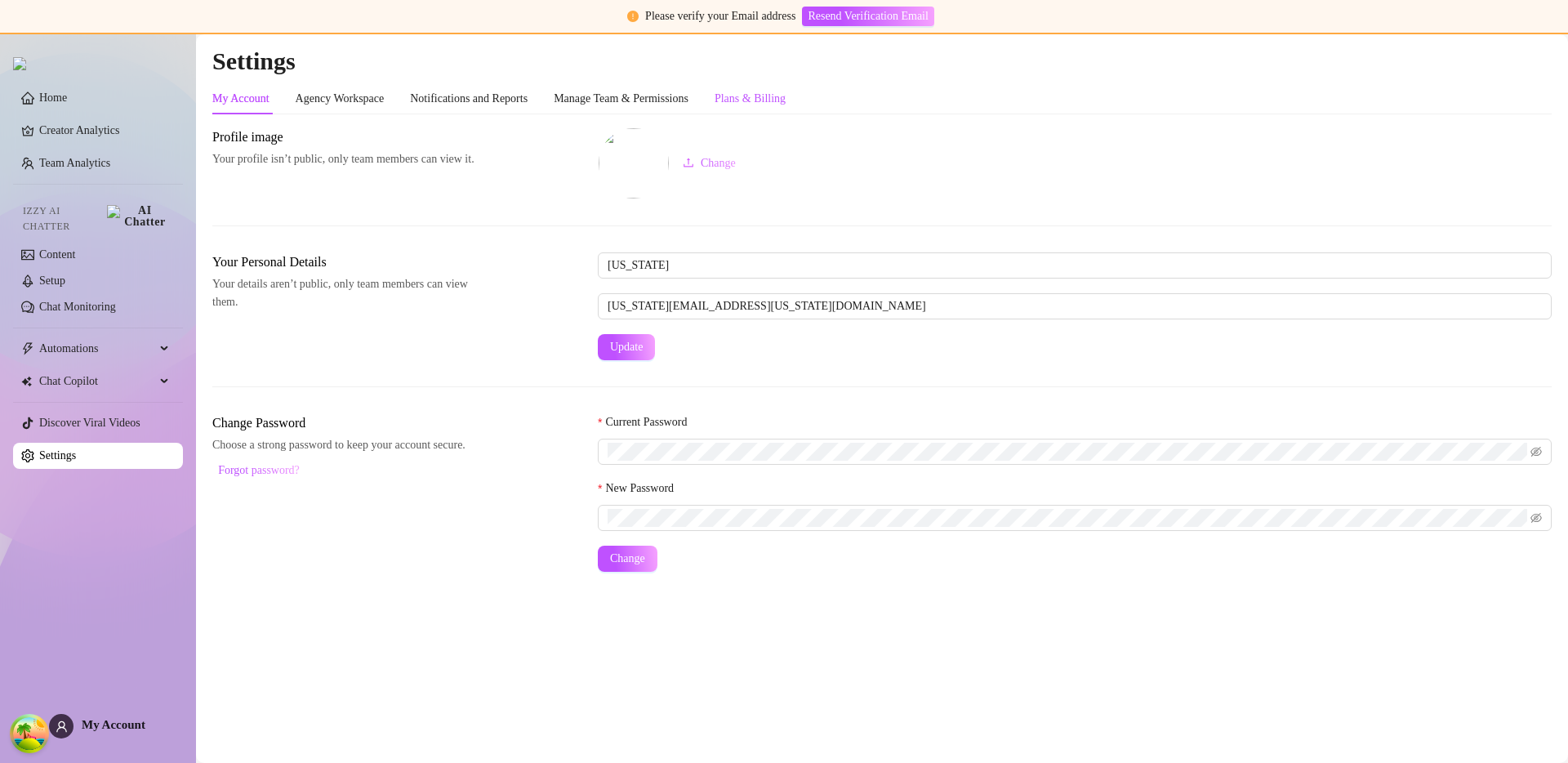
click at [765, 98] on div "Plans & Billing" at bounding box center [750, 99] width 71 height 18
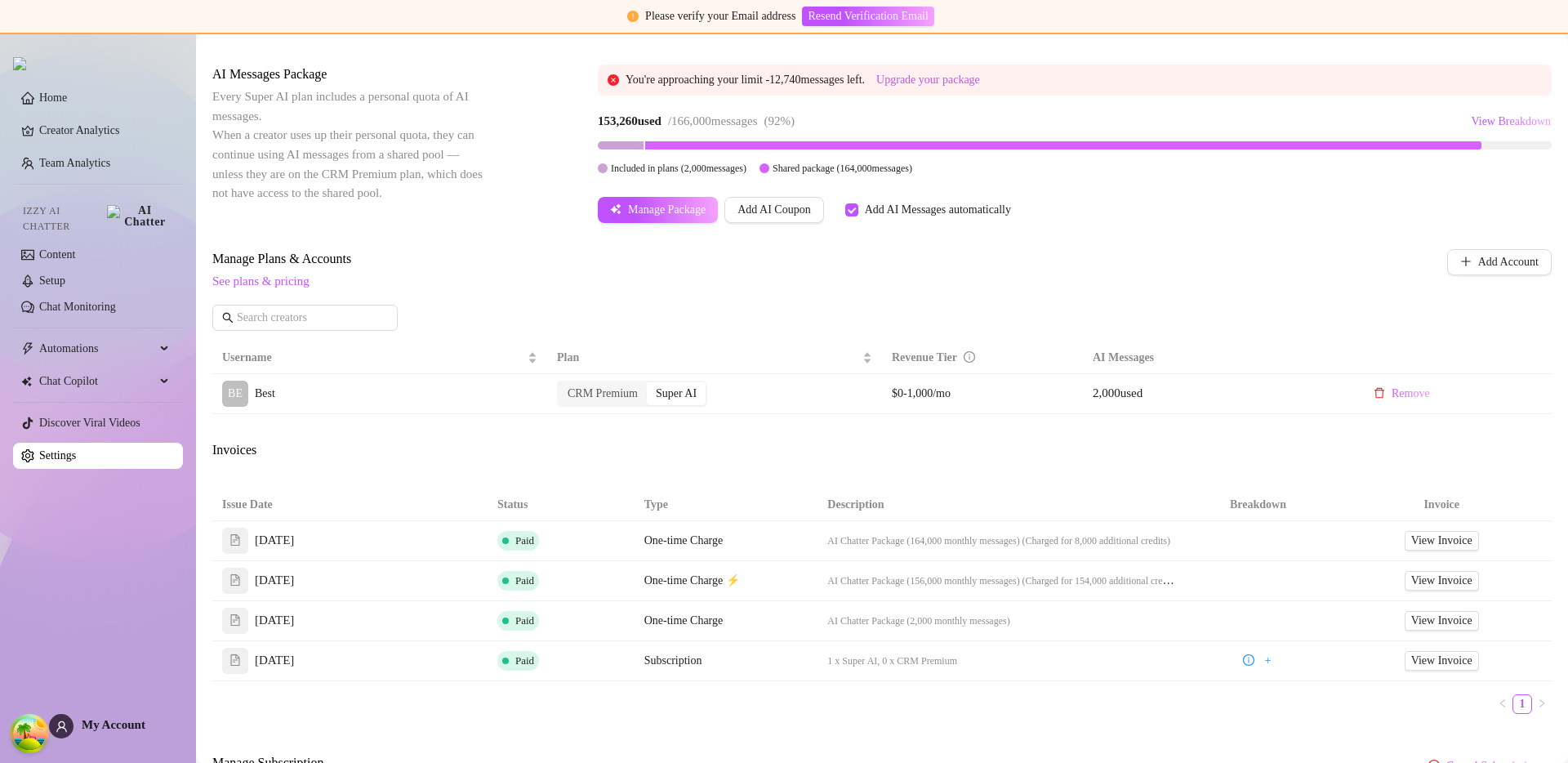
scroll to position [432, 0]
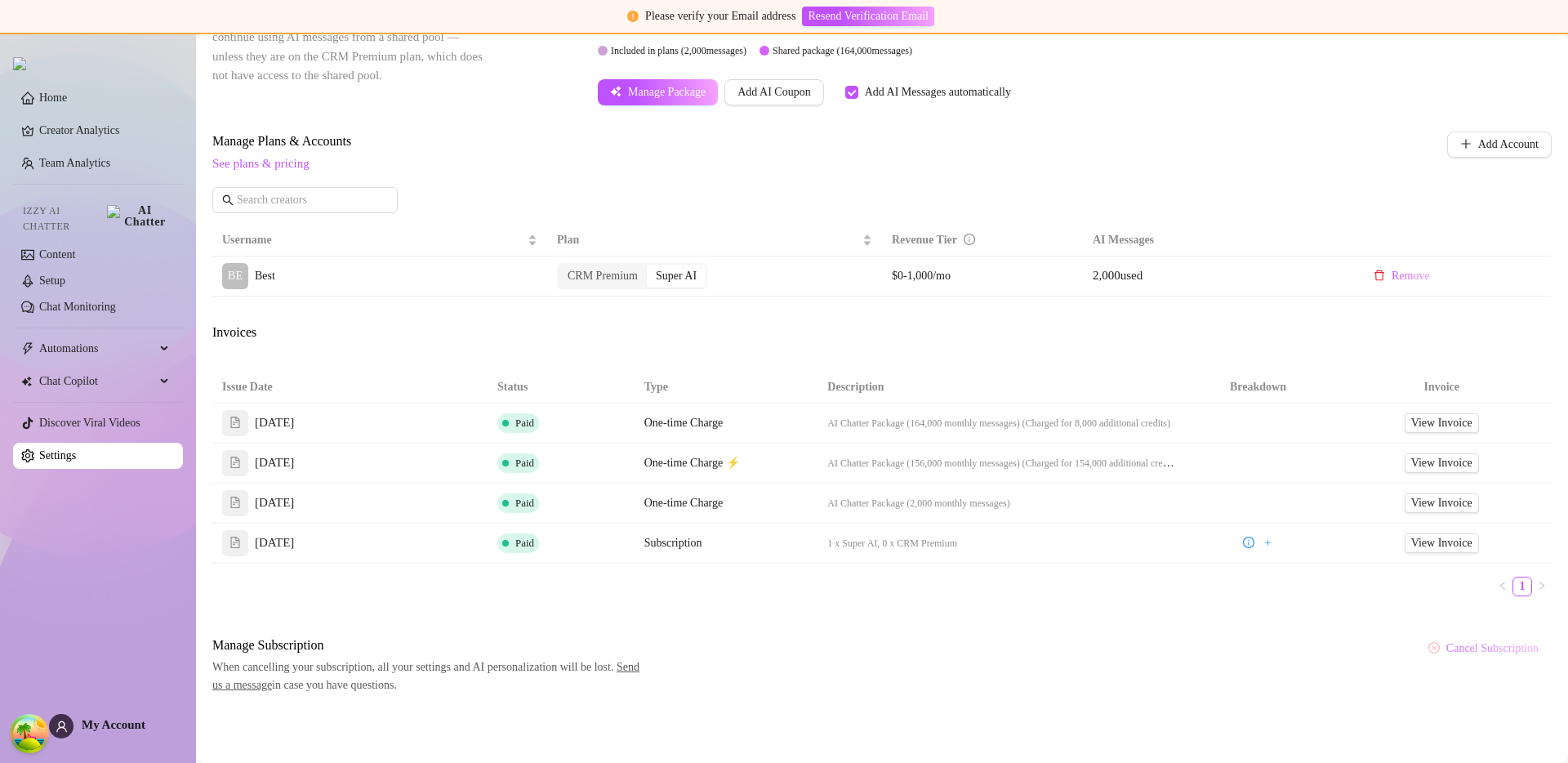
click at [1488, 648] on span "Cancel Subscription" at bounding box center [1493, 648] width 92 height 13
click at [1268, 665] on div "Manage Subscription When cancelling your subscription, all your settings and AI…" at bounding box center [882, 665] width 1340 height 59
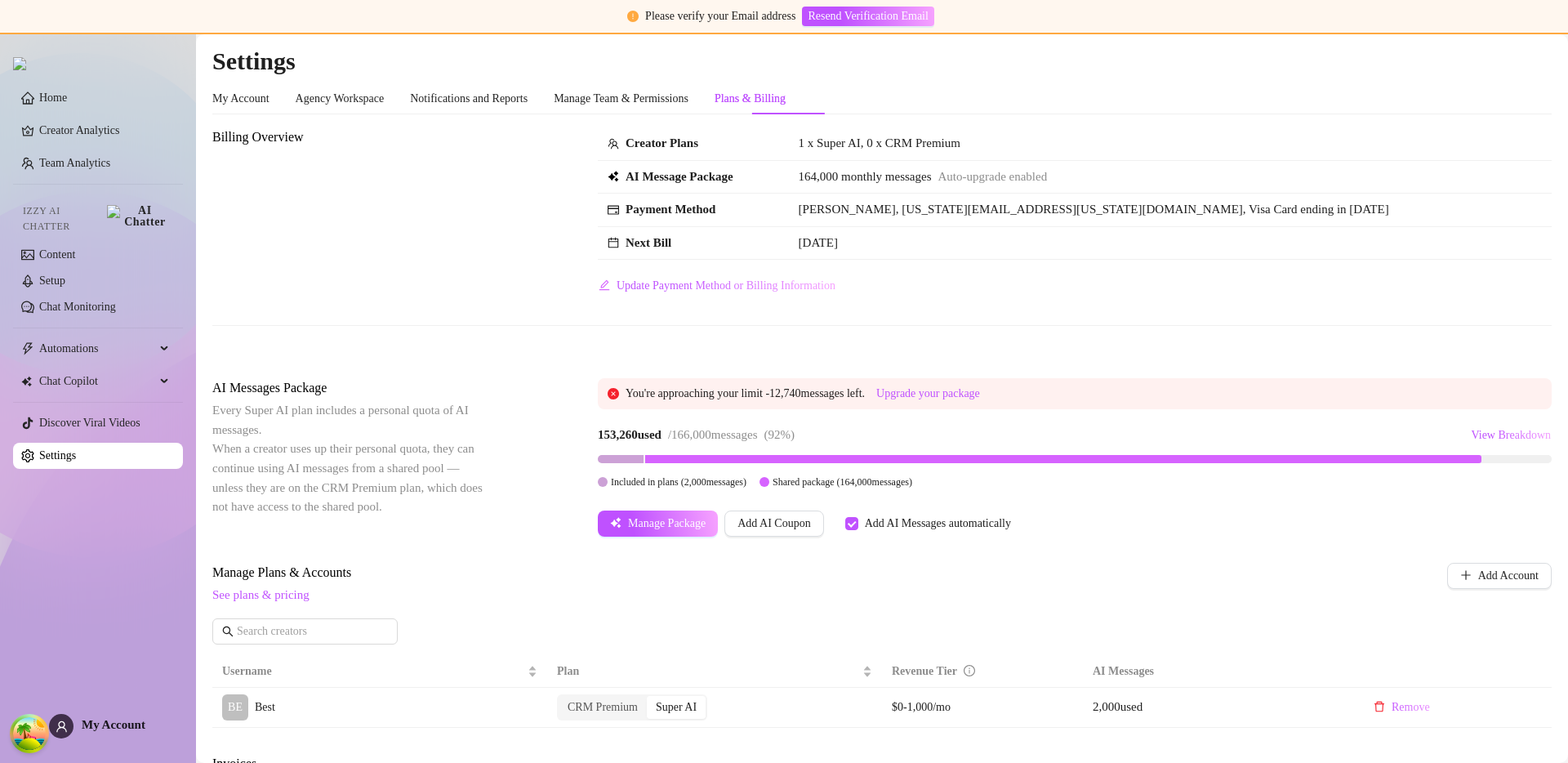
click at [947, 357] on div "Billing Overview Creator Plans 1 x Super AI, 0 x CRM Premium AI Message Package…" at bounding box center [882, 626] width 1340 height 998
click at [1002, 314] on div "Billing Overview Creator Plans 1 x Super AI, 0 x CRM Premium AI Message Package…" at bounding box center [882, 240] width 1340 height 225
click at [501, 281] on div "Billing Overview Creator Plans 1 x Super AI, 0 x CRM Premium AI Message Package…" at bounding box center [882, 212] width 1340 height 171
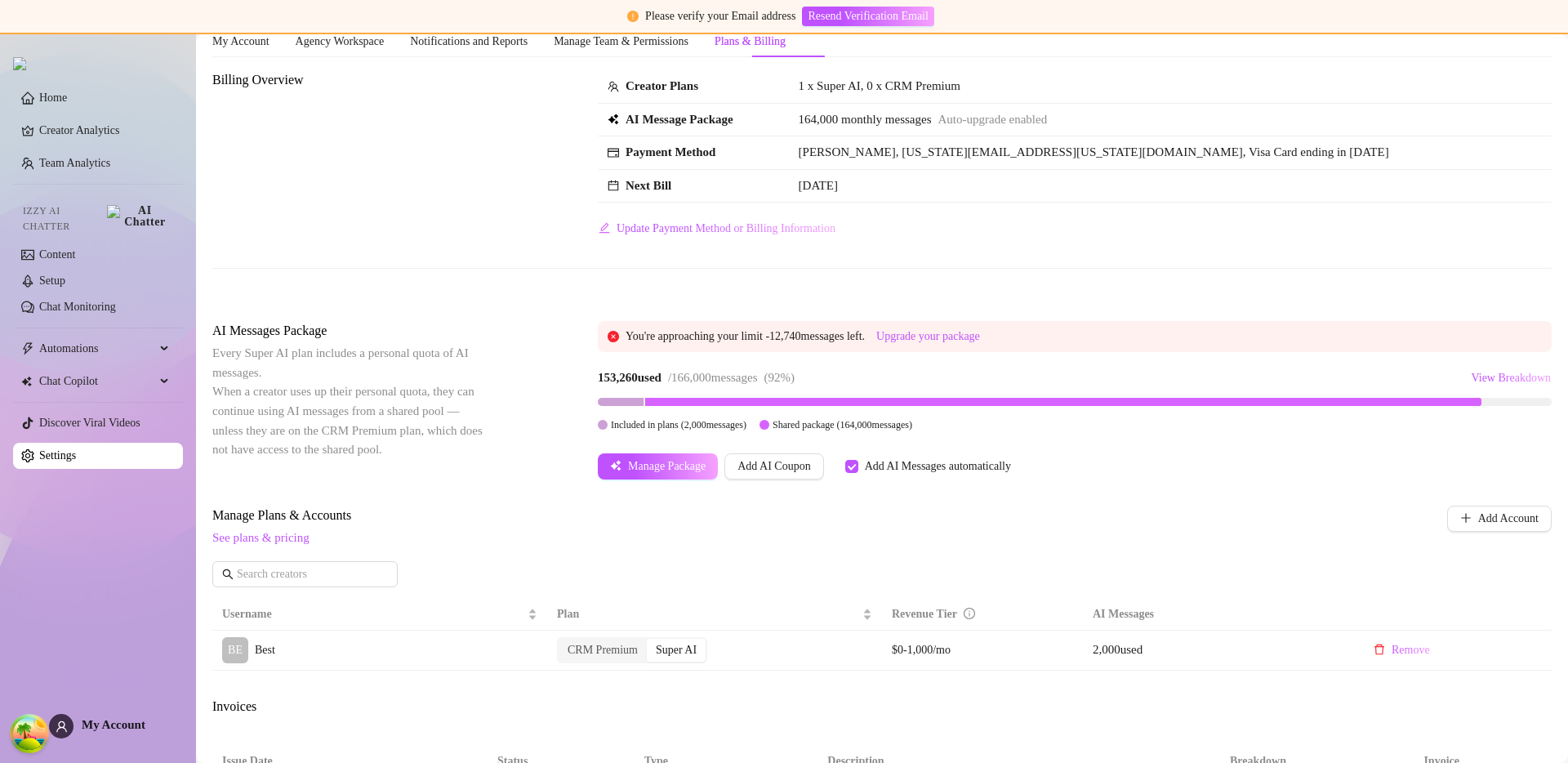
scroll to position [77, 0]
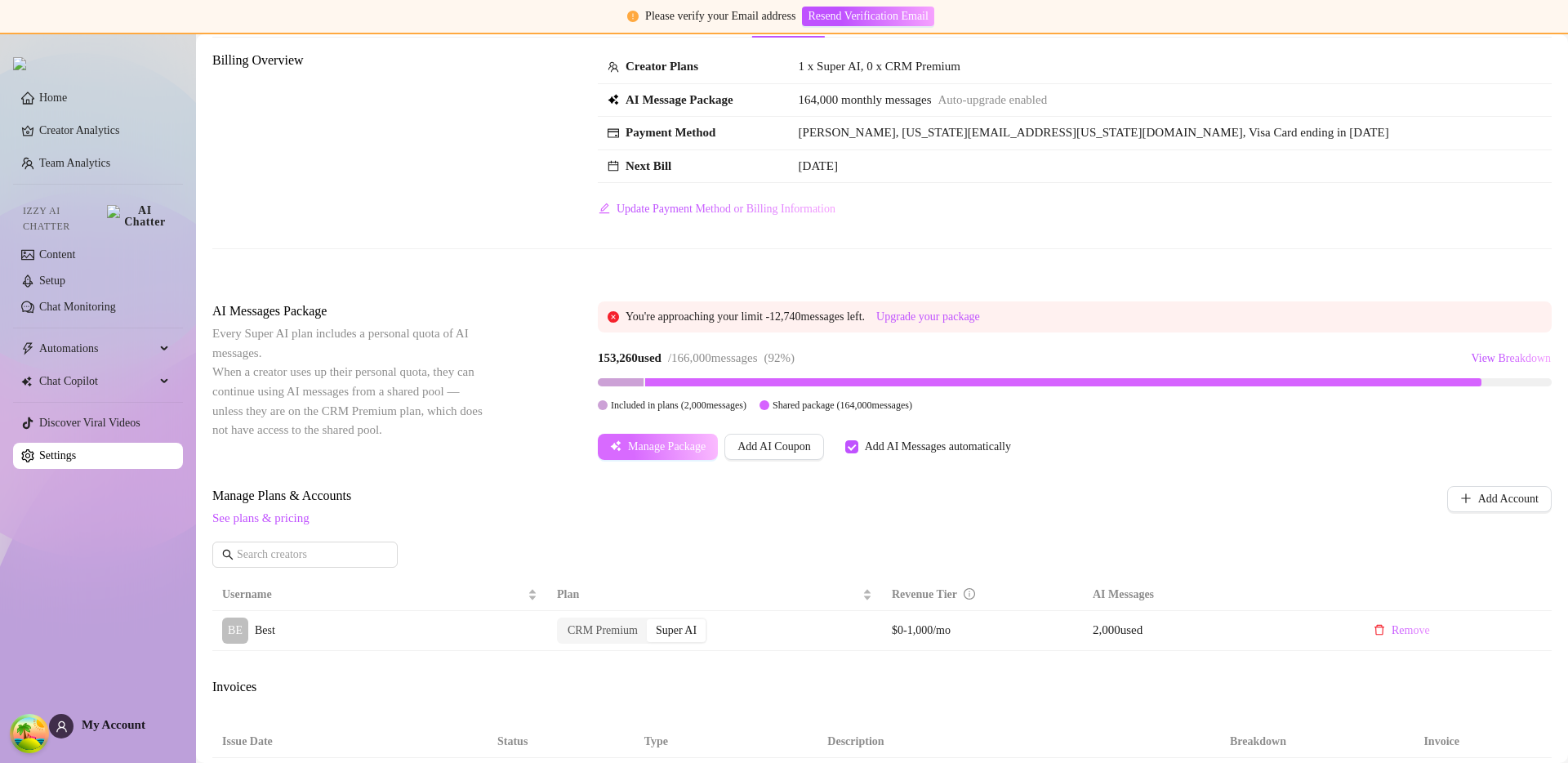
click at [645, 454] on button "Manage Package" at bounding box center [658, 447] width 120 height 26
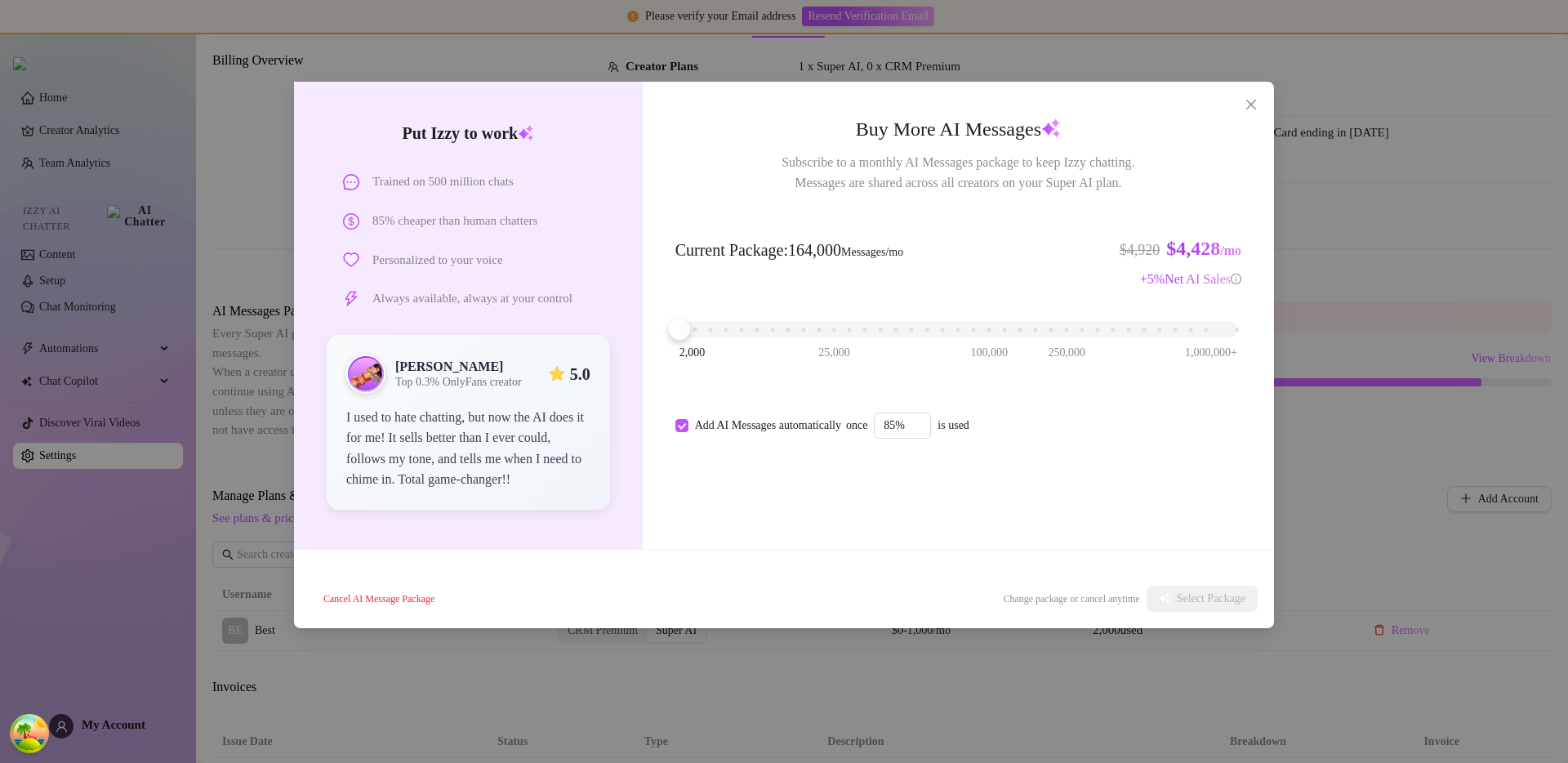
click at [1321, 506] on div "Put [PERSON_NAME] to work Trained on 500 million chats 85% cheaper than human c…" at bounding box center [784, 382] width 1568 height 763
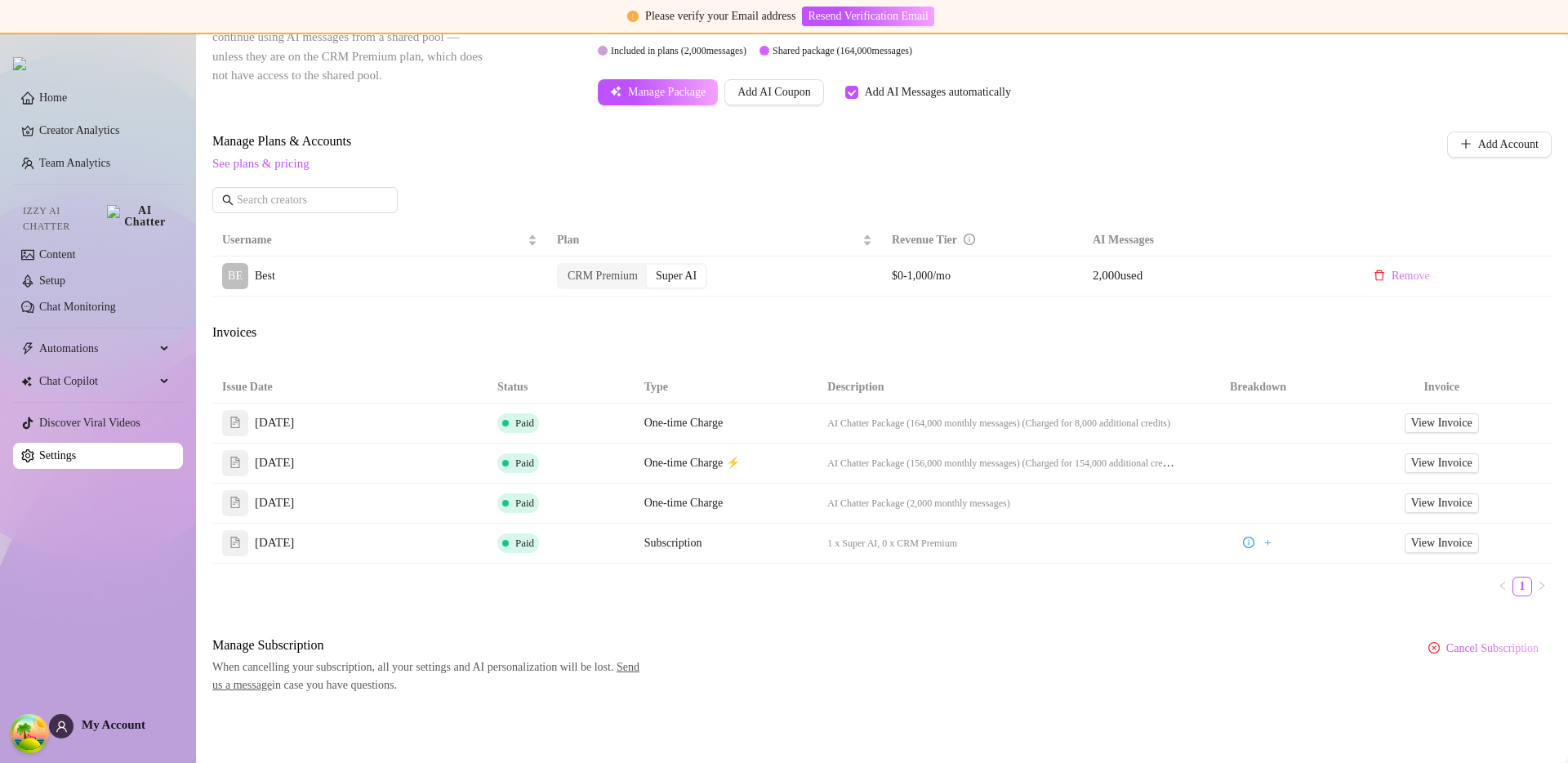
scroll to position [0, 0]
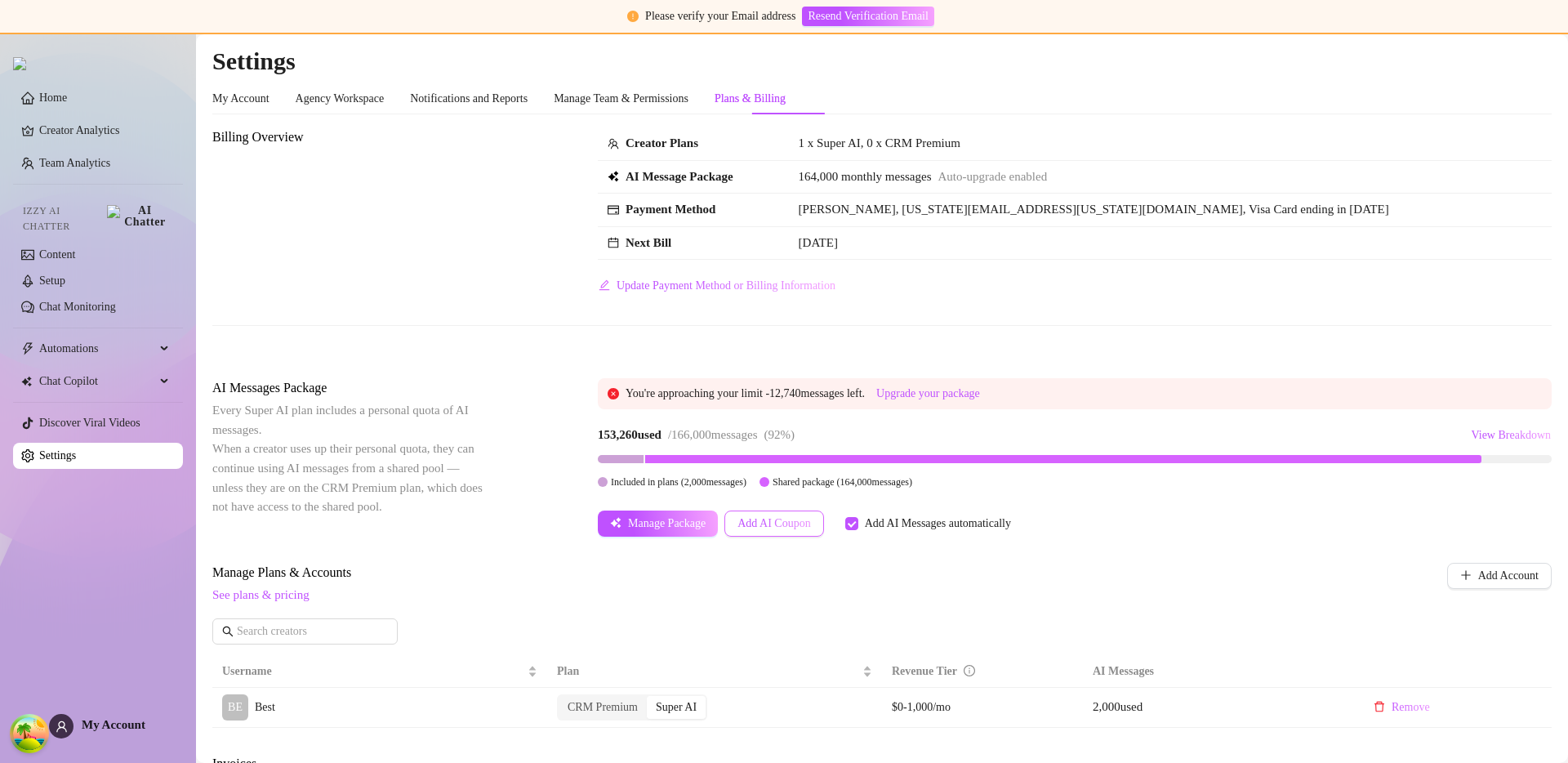
click at [800, 519] on span "Add AI Coupon" at bounding box center [774, 523] width 73 height 13
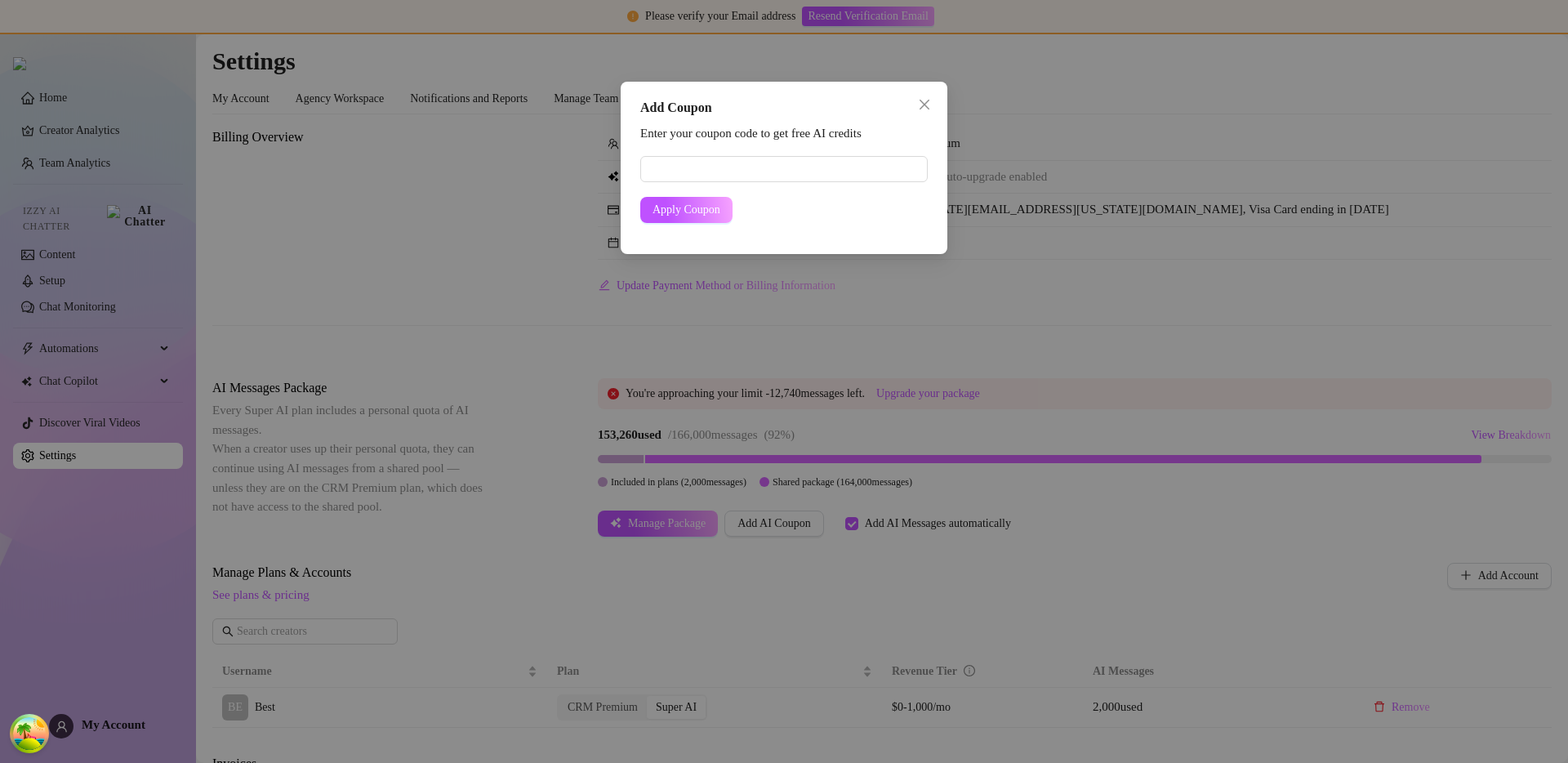
click at [777, 587] on div "Add Coupon Enter your coupon code to get free AI credits Apply Coupon" at bounding box center [784, 382] width 1568 height 763
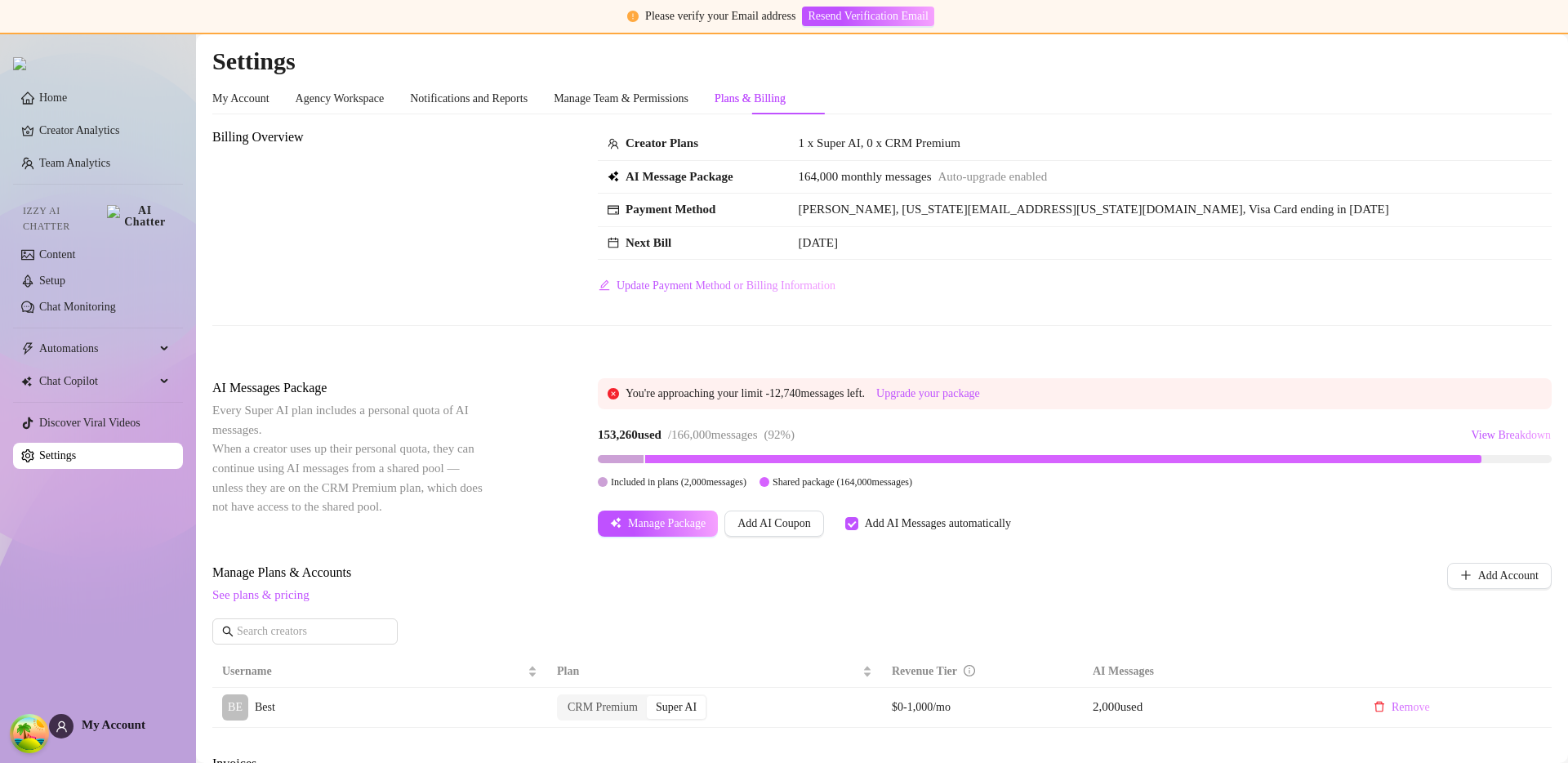
click at [395, 298] on div "Billing Overview Creator Plans 1 x Super AI, 0 x CRM Premium AI Message Package…" at bounding box center [882, 240] width 1340 height 225
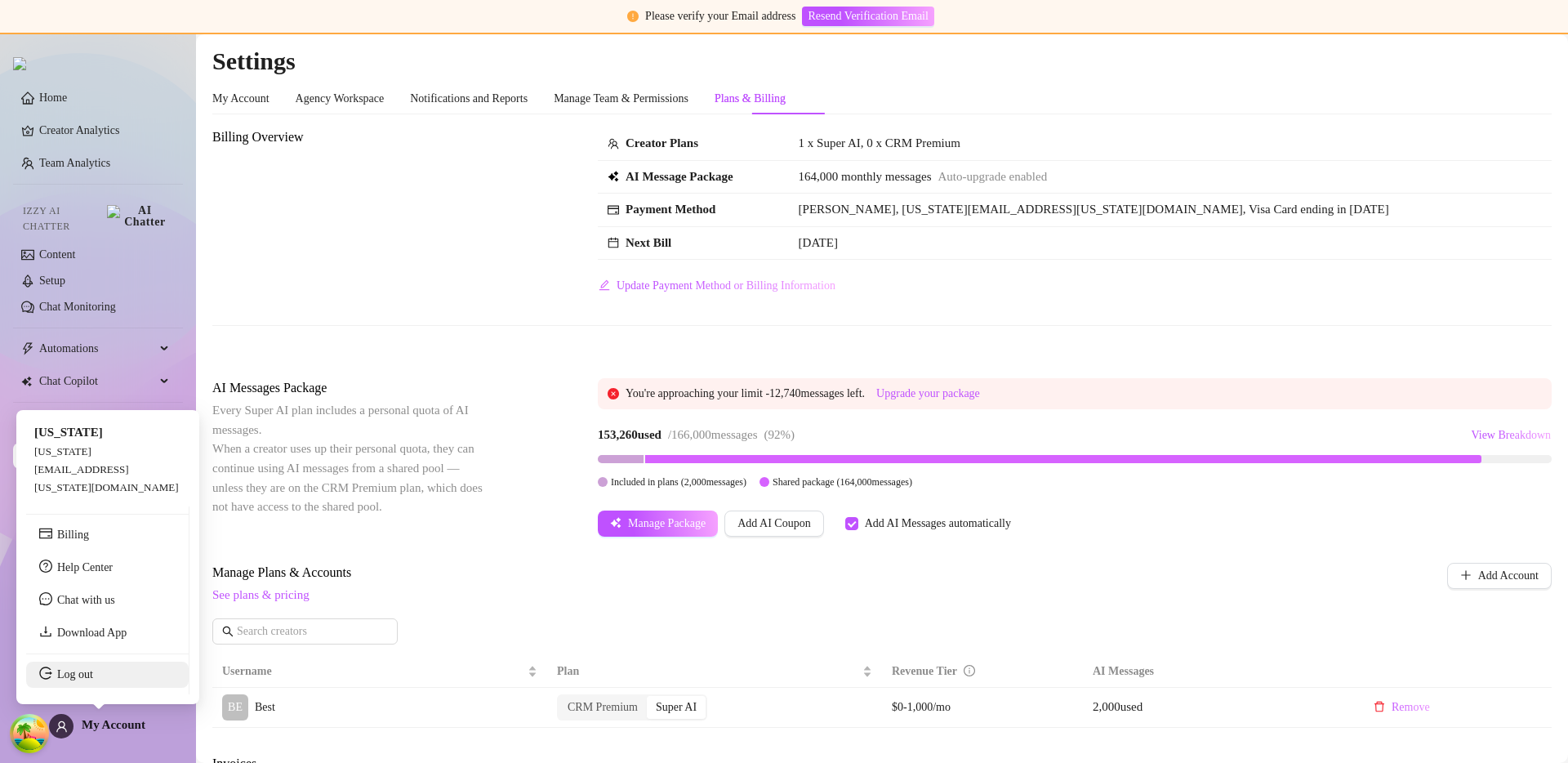
click at [91, 680] on link "Log out" at bounding box center [75, 674] width 36 height 12
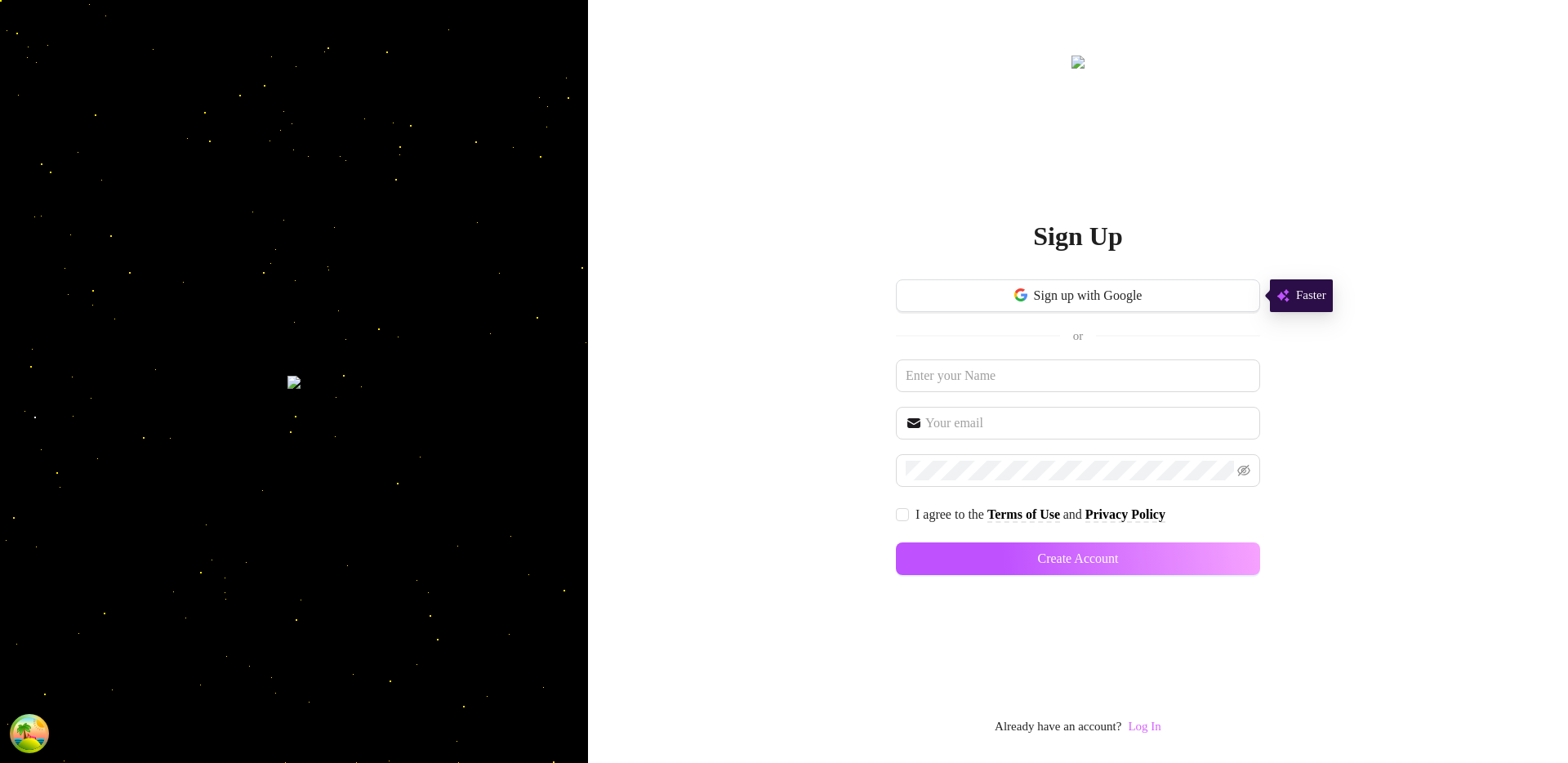
click at [1142, 722] on link "Log In" at bounding box center [1145, 726] width 33 height 13
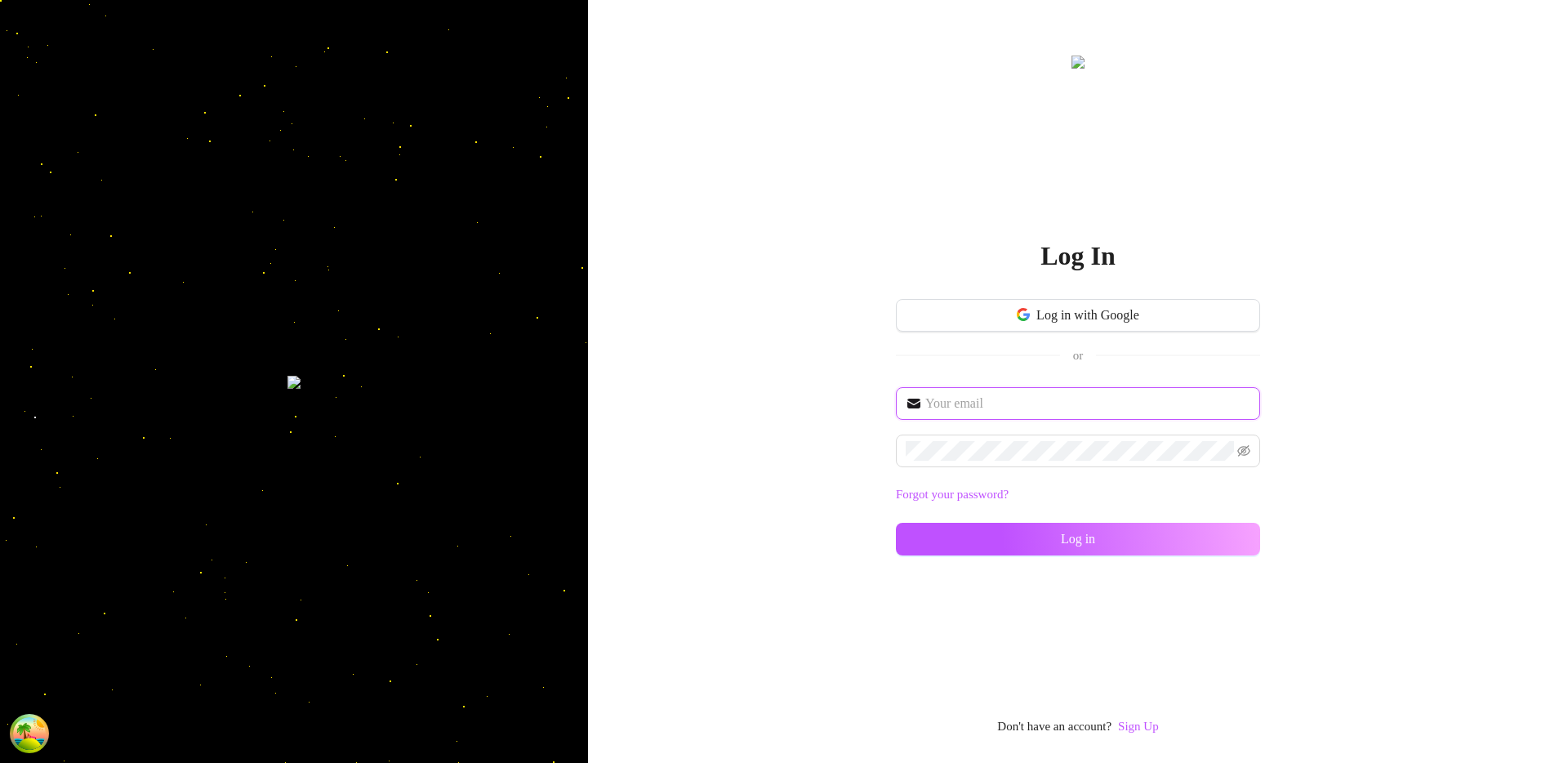
click at [966, 400] on input "text" at bounding box center [1088, 404] width 325 height 20
click at [1139, 720] on link "Sign Up" at bounding box center [1139, 726] width 41 height 13
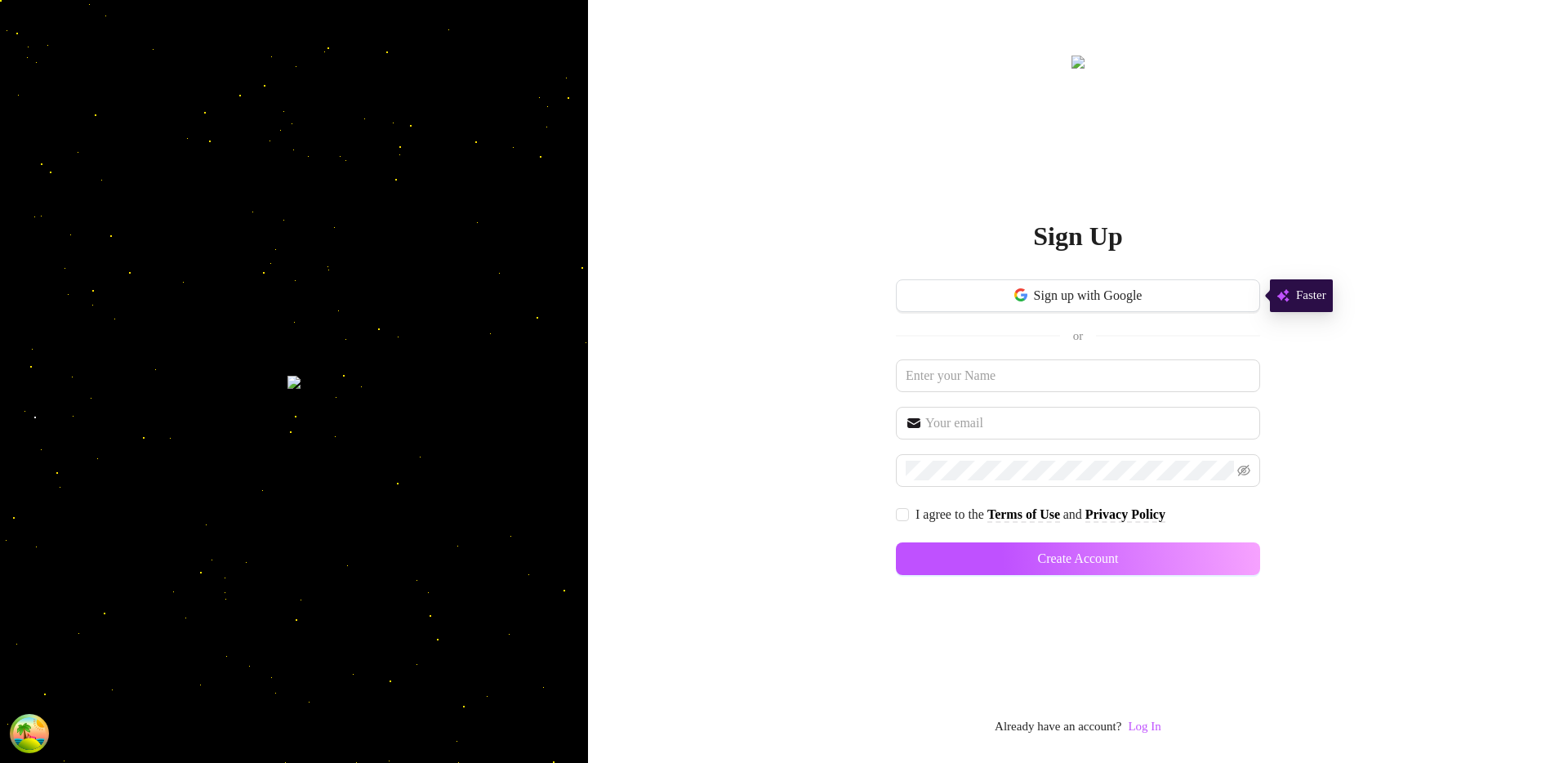
click at [1139, 720] on link "Log In" at bounding box center [1145, 726] width 33 height 13
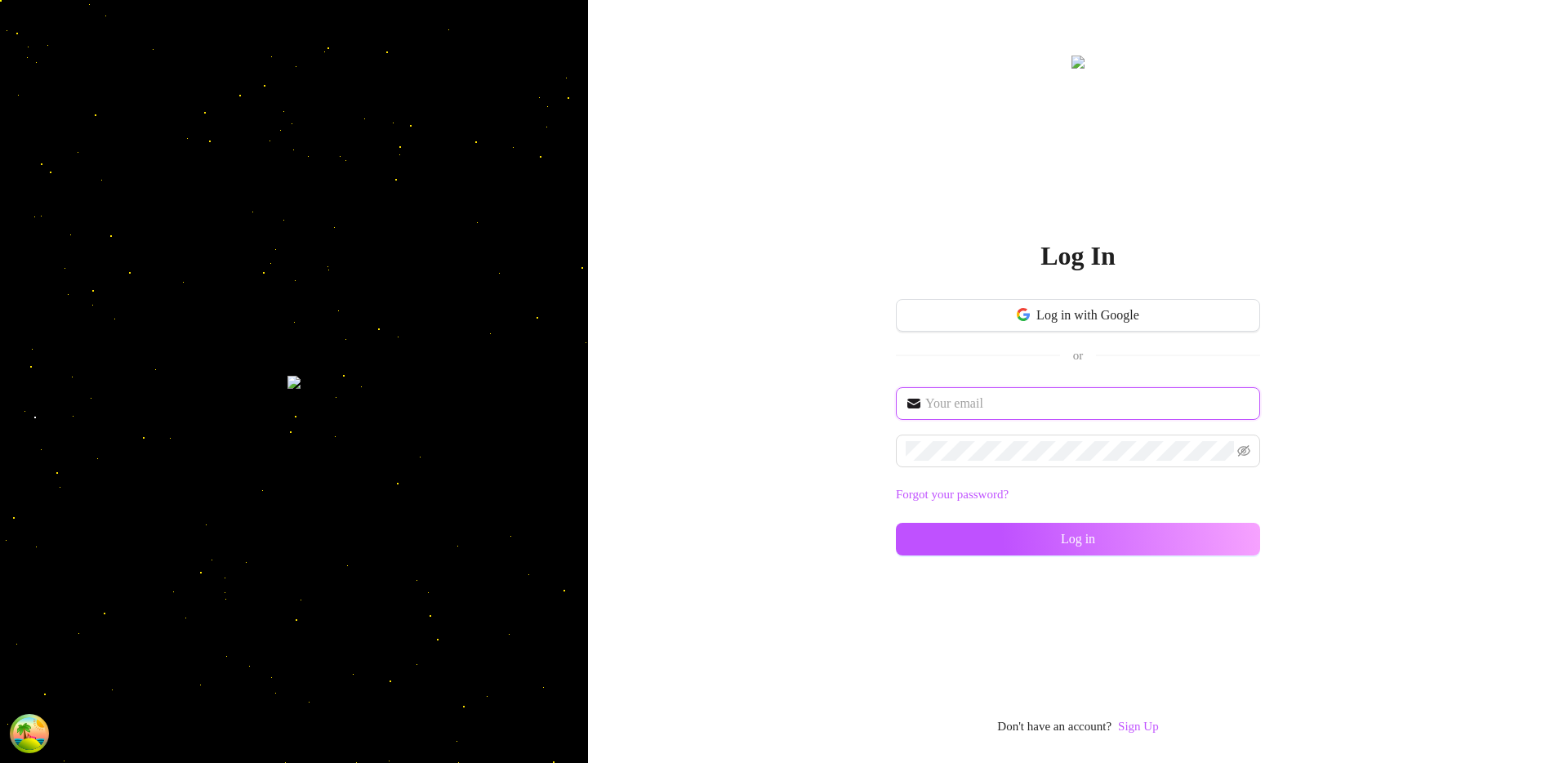
click at [973, 409] on input "text" at bounding box center [1088, 404] width 325 height 20
click at [977, 404] on input "text" at bounding box center [1088, 404] width 325 height 20
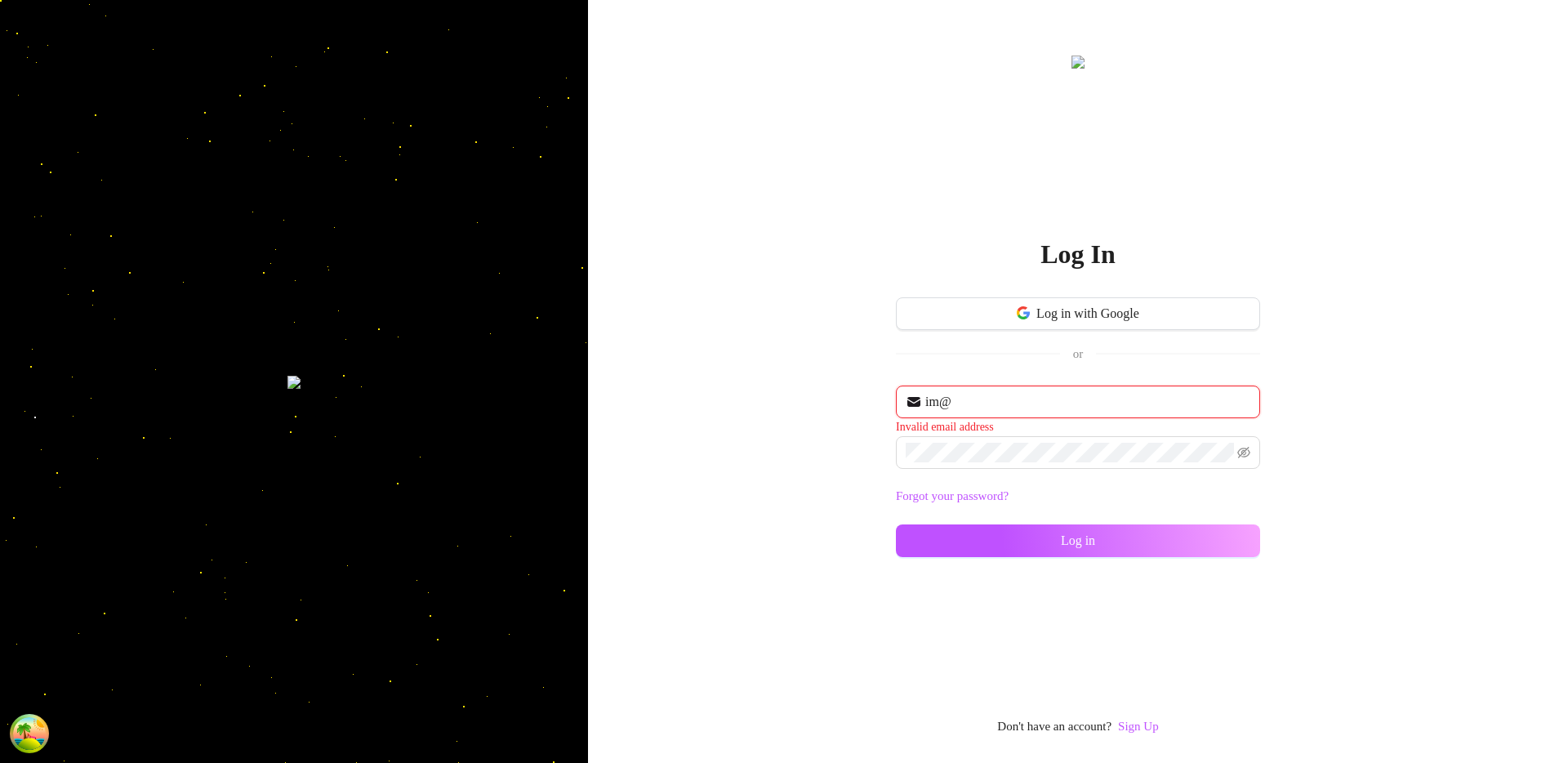
type input "[EMAIL_ADDRESS][DOMAIN_NAME]"
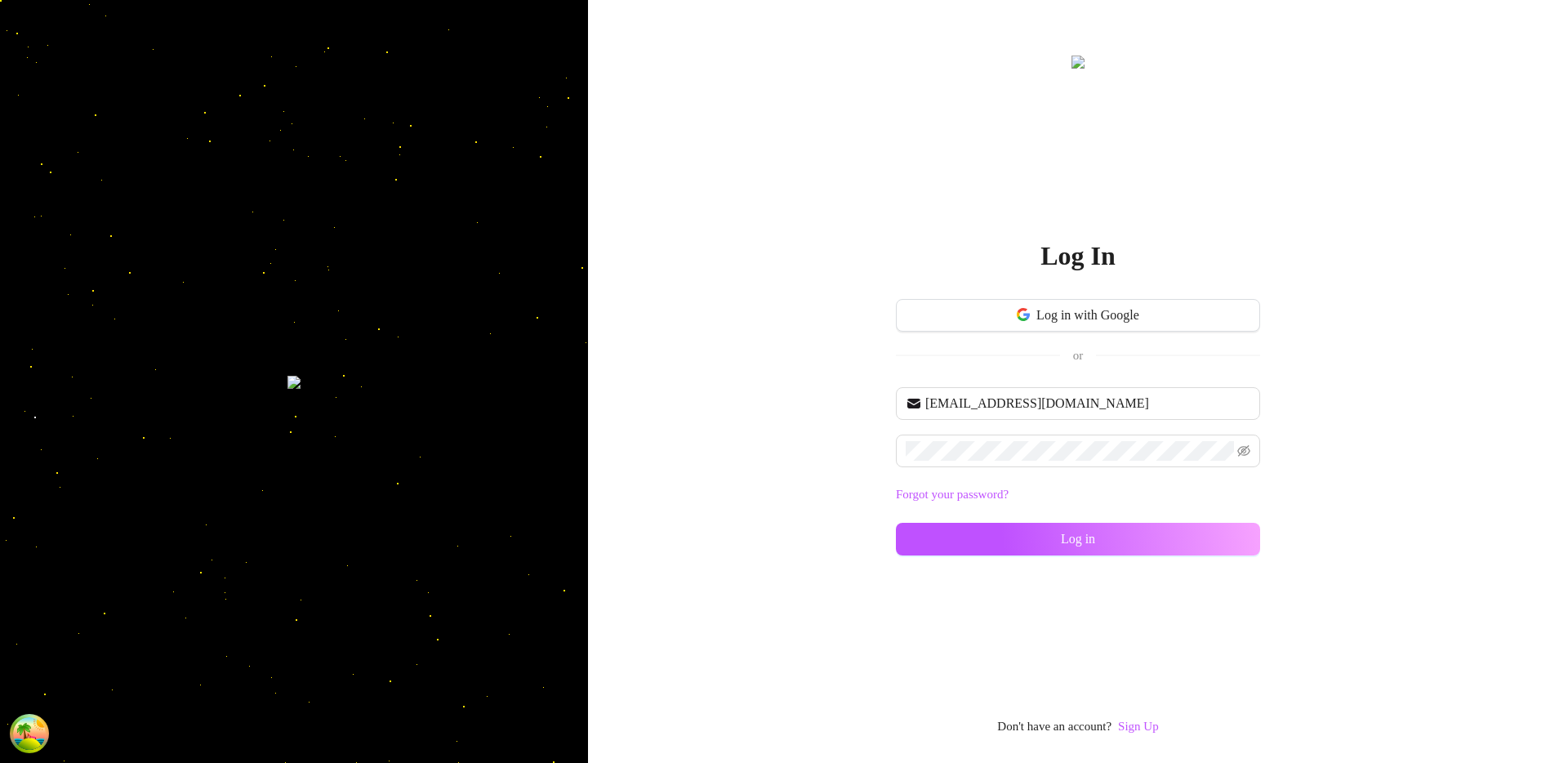
click at [983, 558] on div "[EMAIL_ADDRESS][DOMAIN_NAME] Forgot your password? Log in" at bounding box center [1078, 478] width 364 height 183
click at [997, 546] on button "Log in" at bounding box center [1078, 539] width 364 height 33
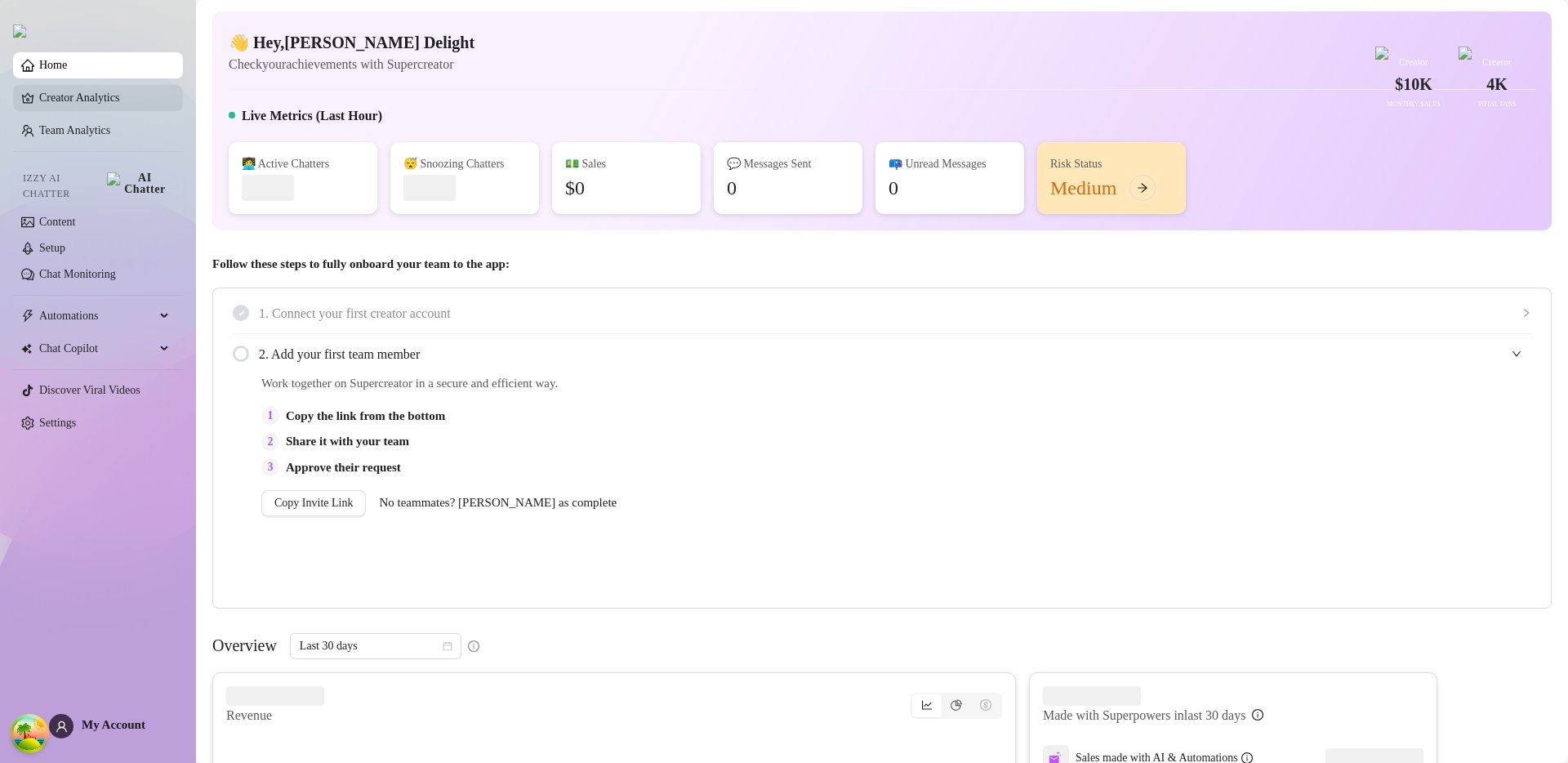
click at [105, 92] on link "Creator Analytics" at bounding box center [104, 98] width 130 height 26
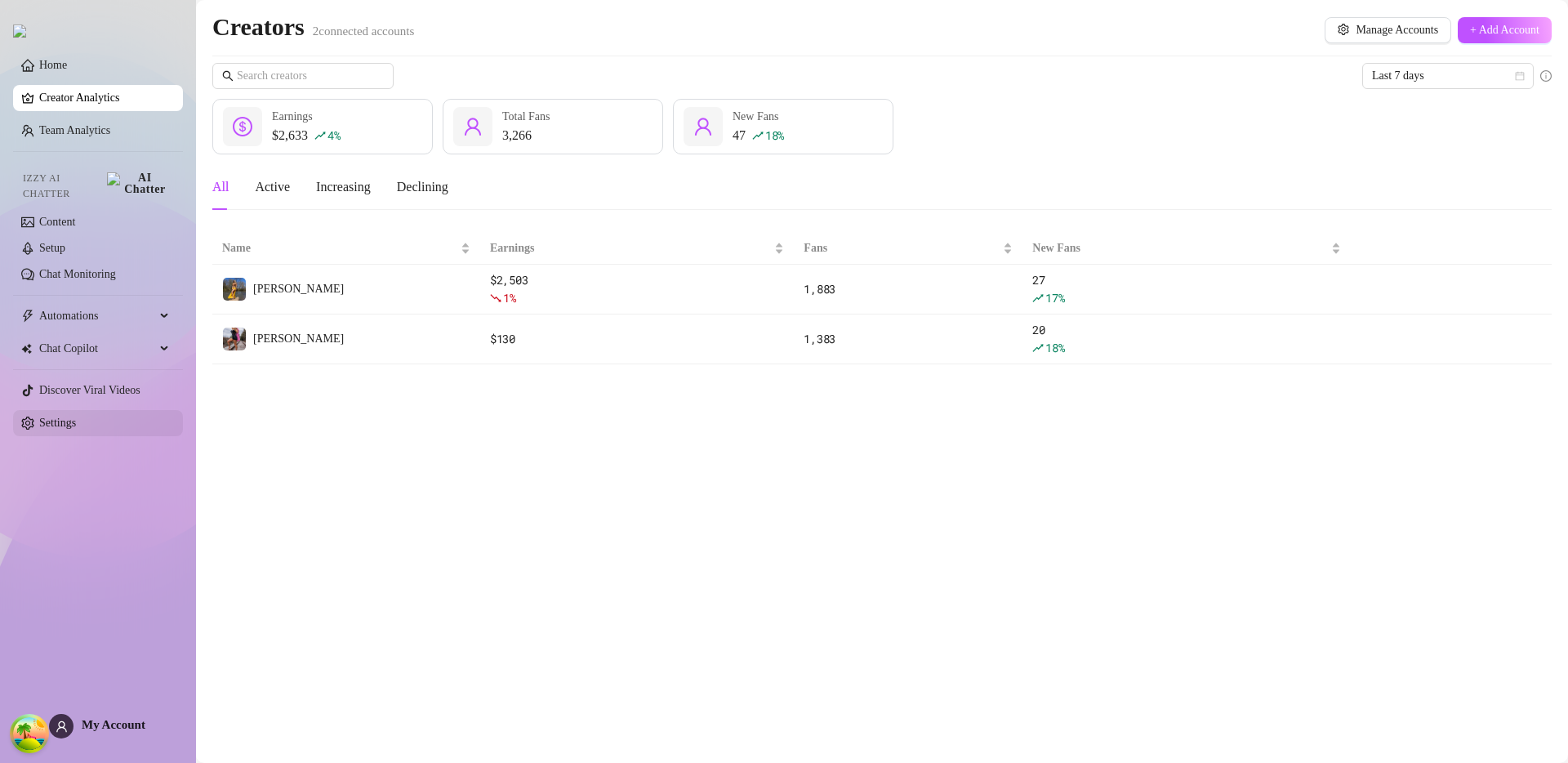
click at [76, 417] on link "Settings" at bounding box center [57, 423] width 37 height 12
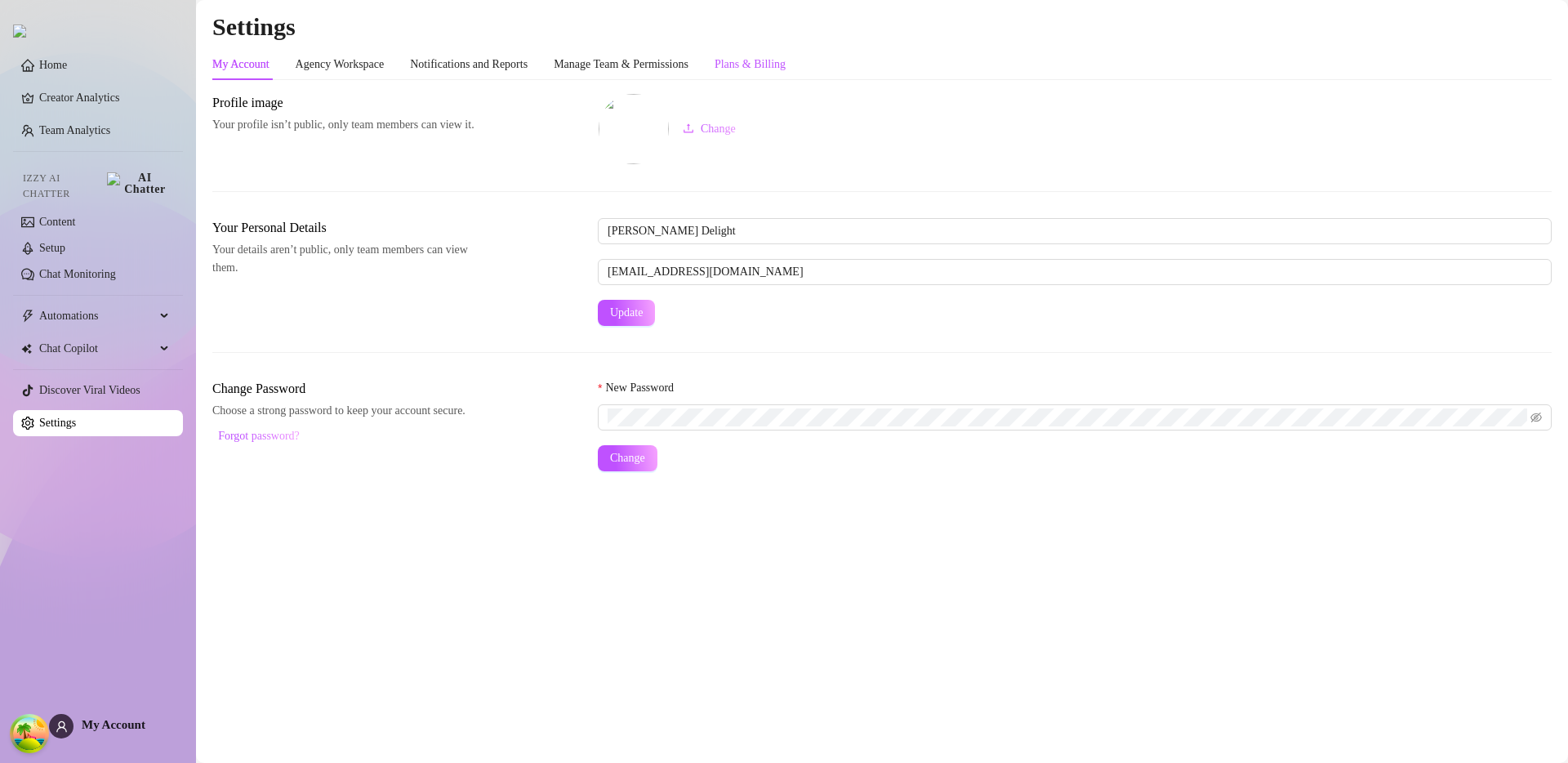
click at [786, 70] on div "Plans & Billing" at bounding box center [750, 65] width 71 height 18
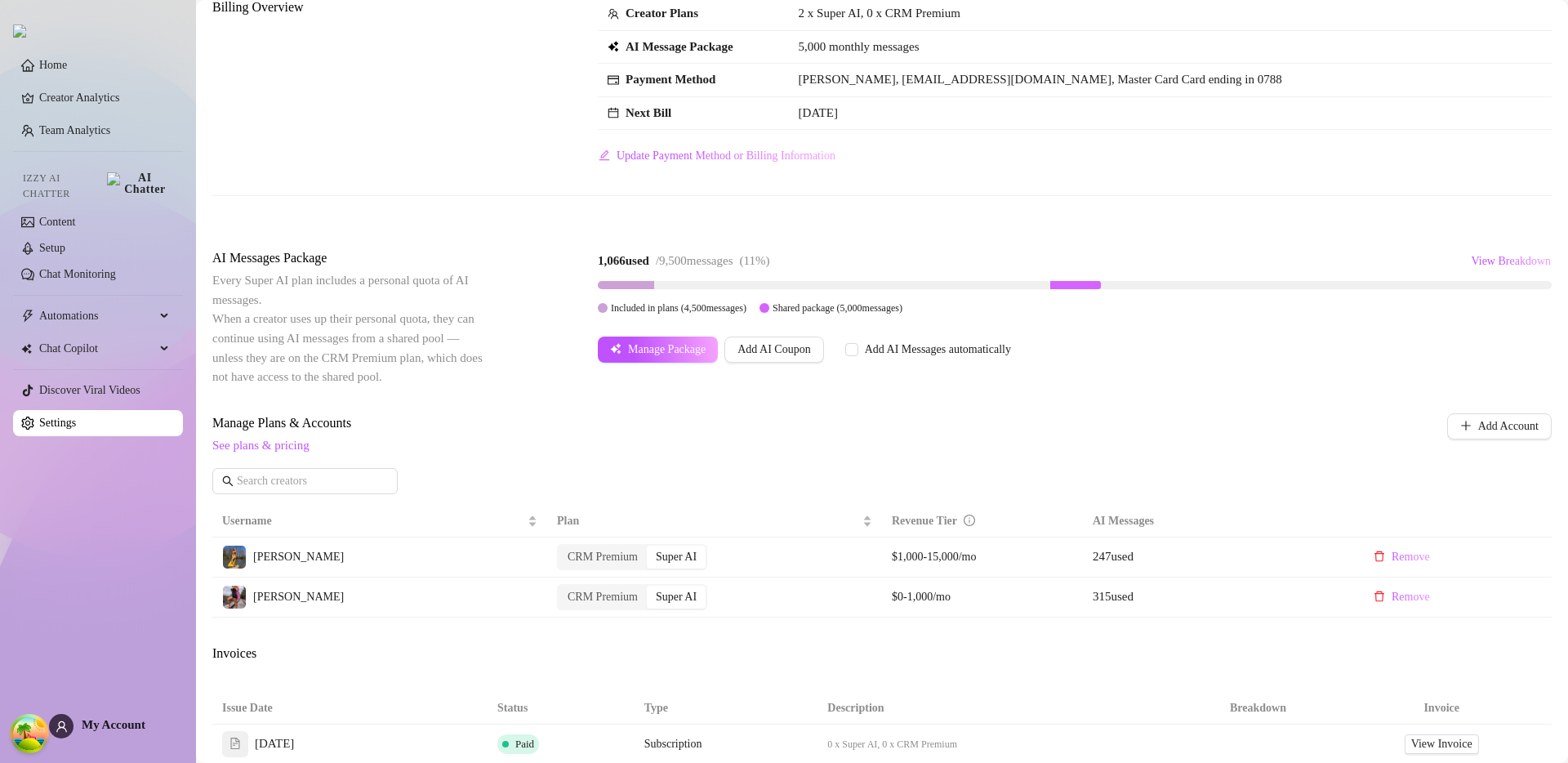
scroll to position [94, 0]
click at [1053, 416] on span "Manage Plans & Accounts" at bounding box center [775, 424] width 1124 height 20
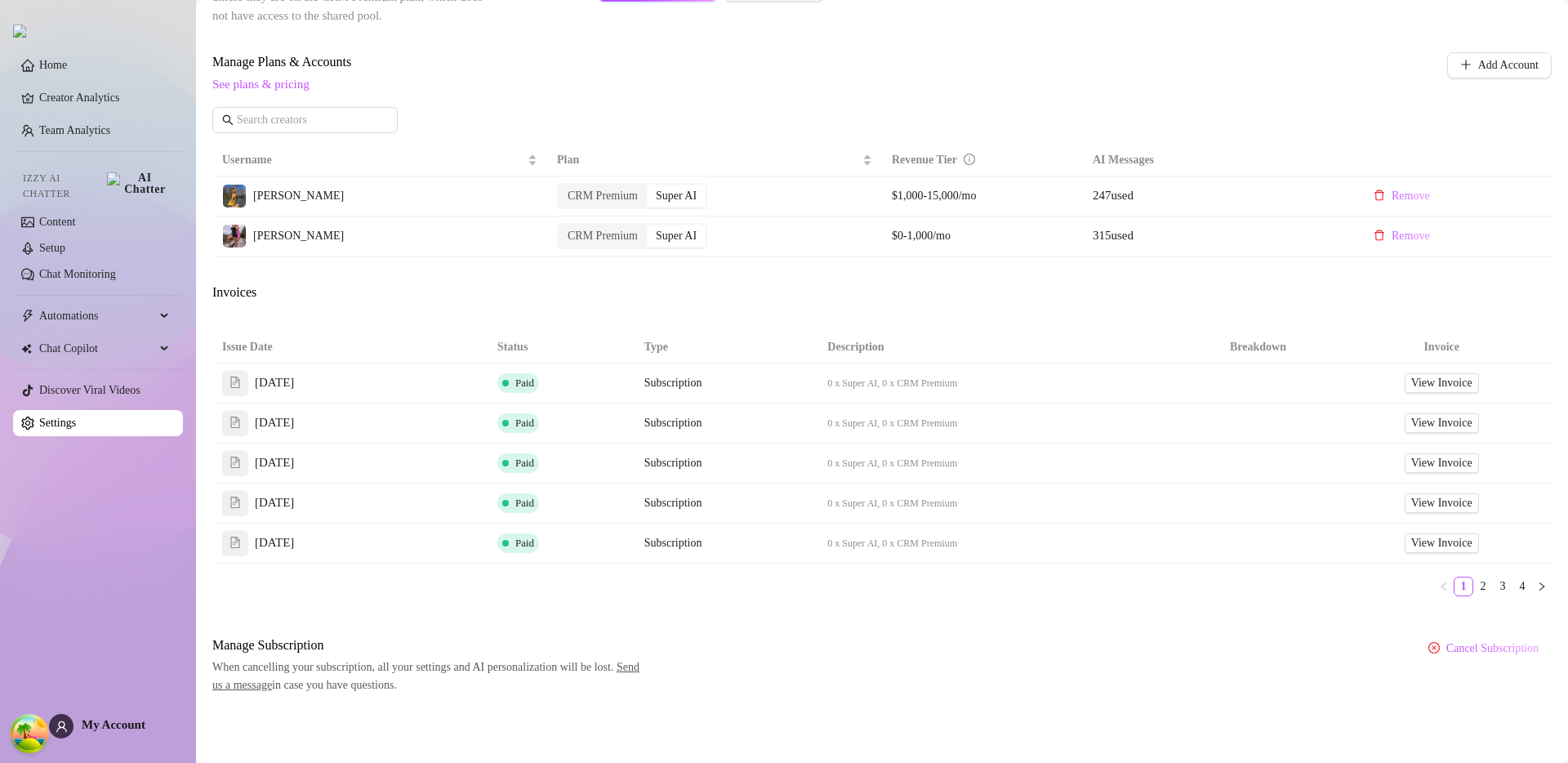
scroll to position [0, 0]
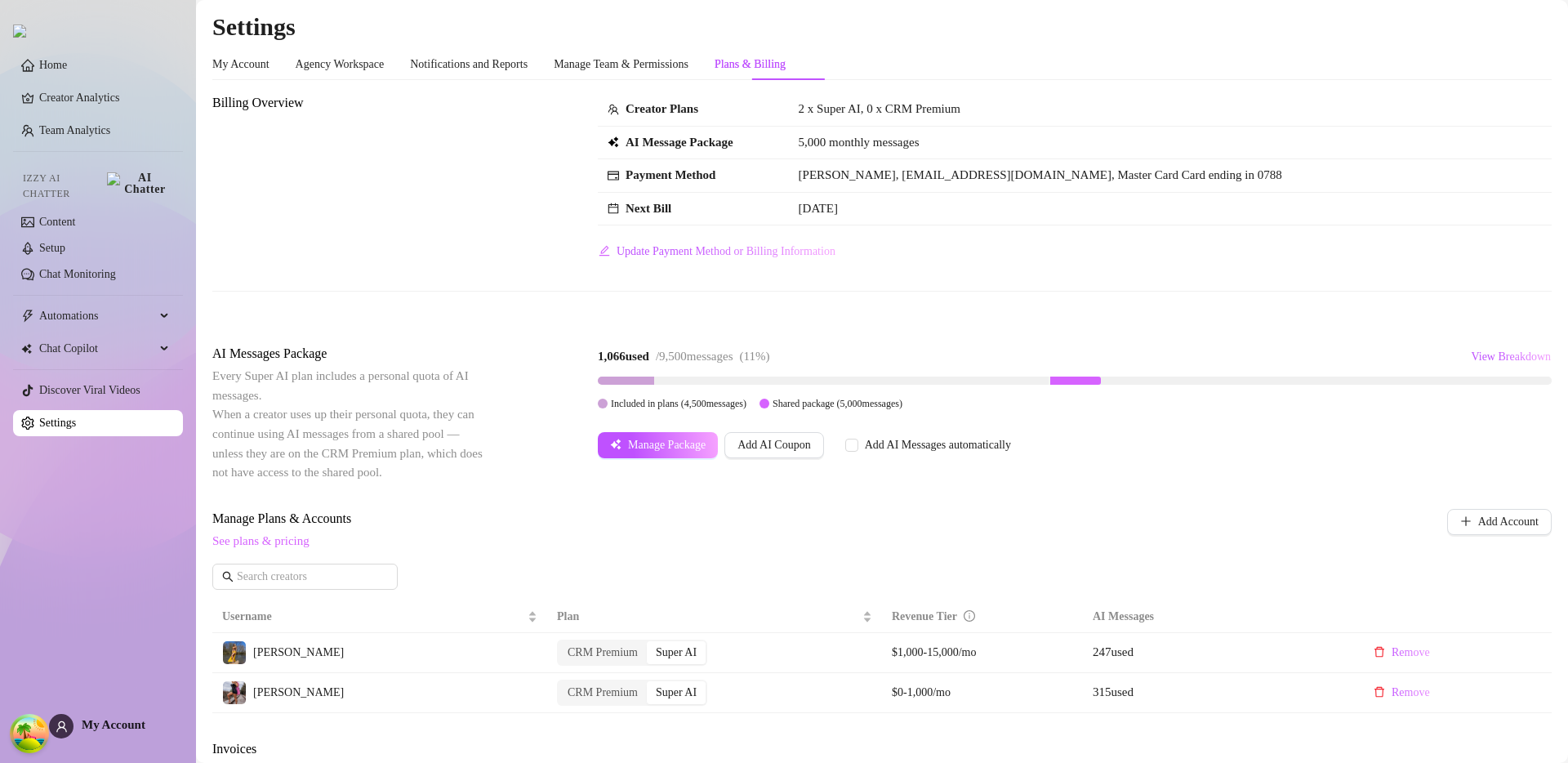
click at [289, 540] on link "See plans & pricing" at bounding box center [261, 541] width 97 height 13
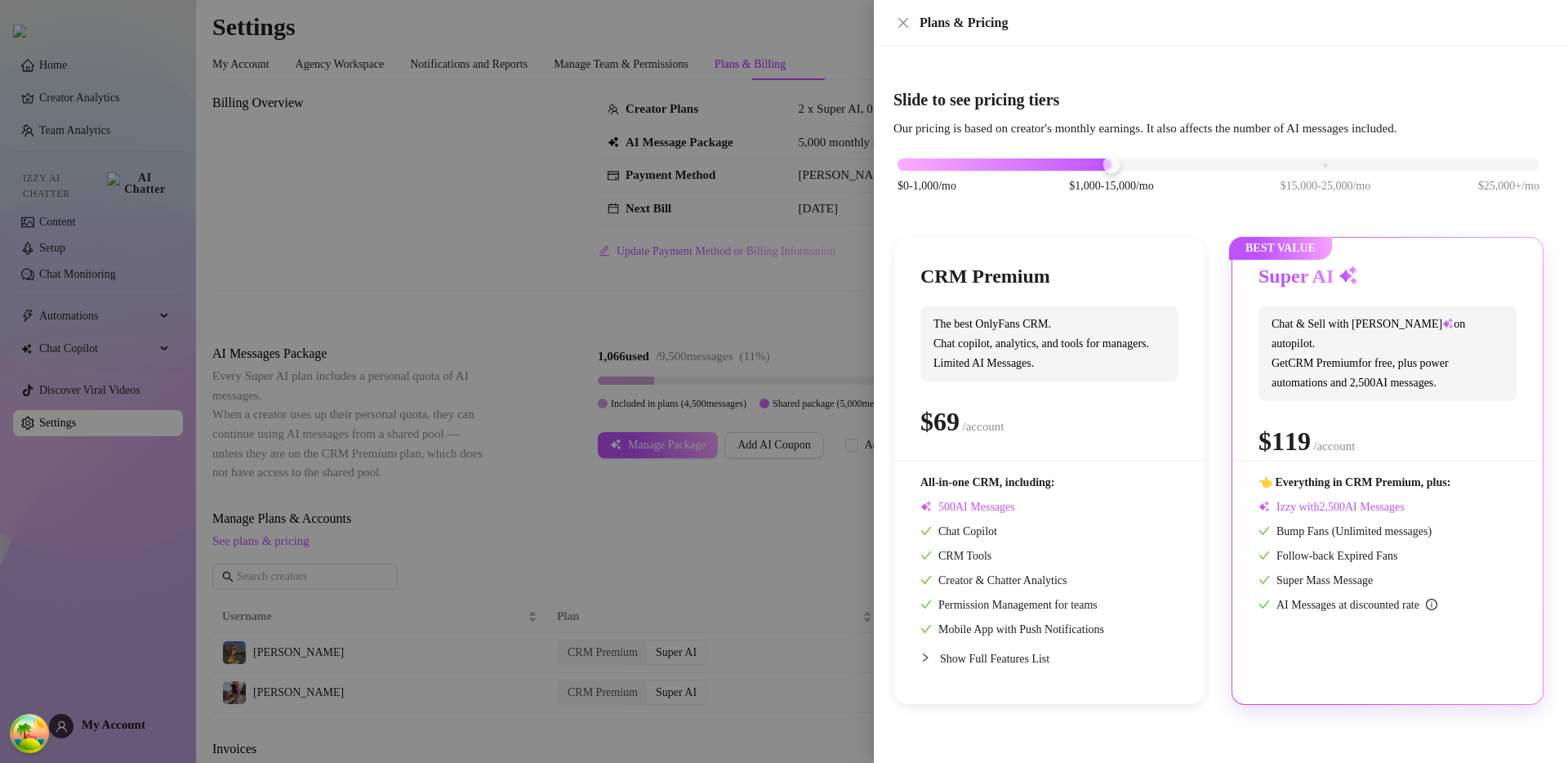
click at [583, 492] on div at bounding box center [784, 382] width 1568 height 763
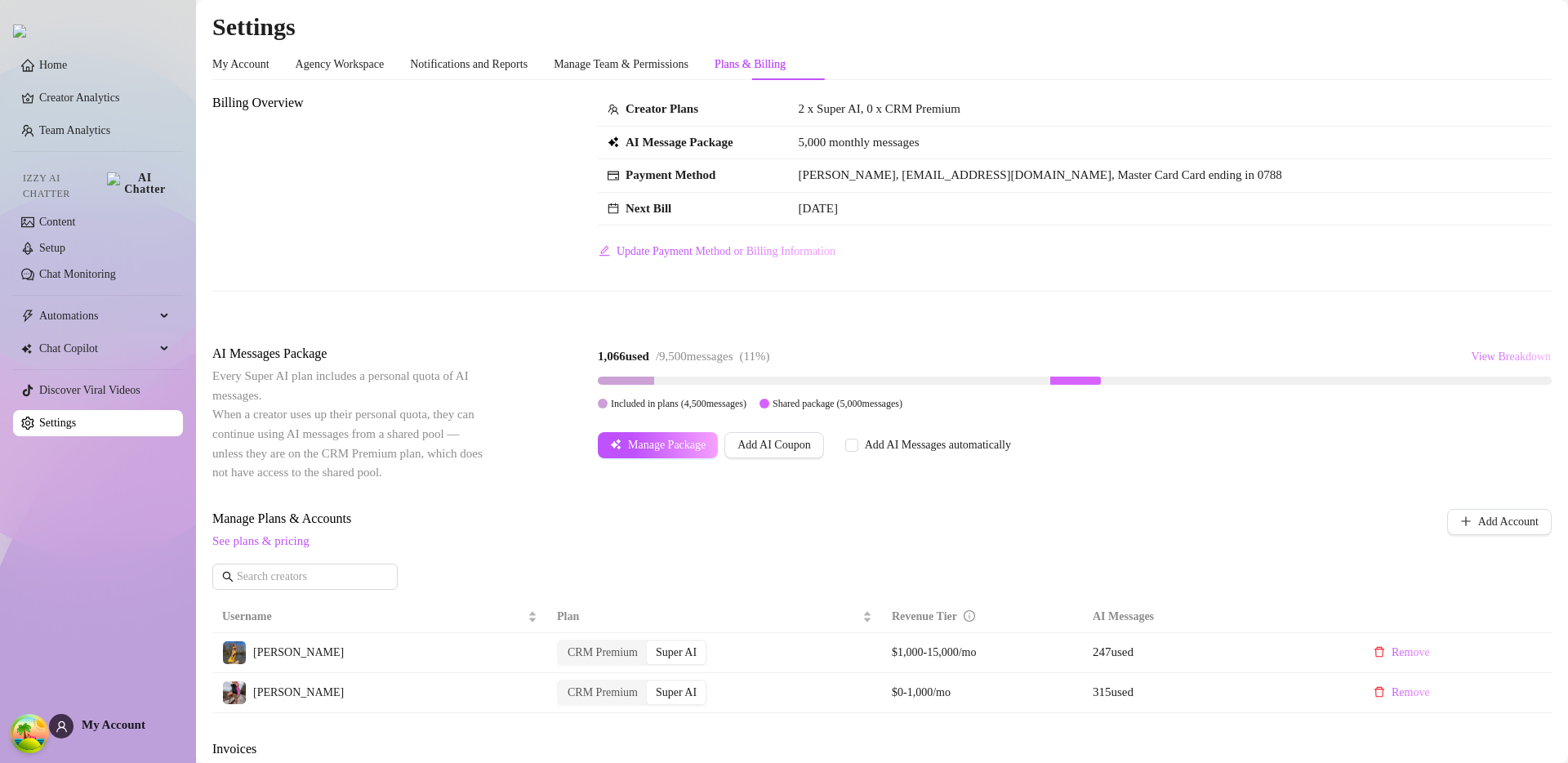
click at [1479, 353] on span "View Breakdown" at bounding box center [1511, 357] width 80 height 13
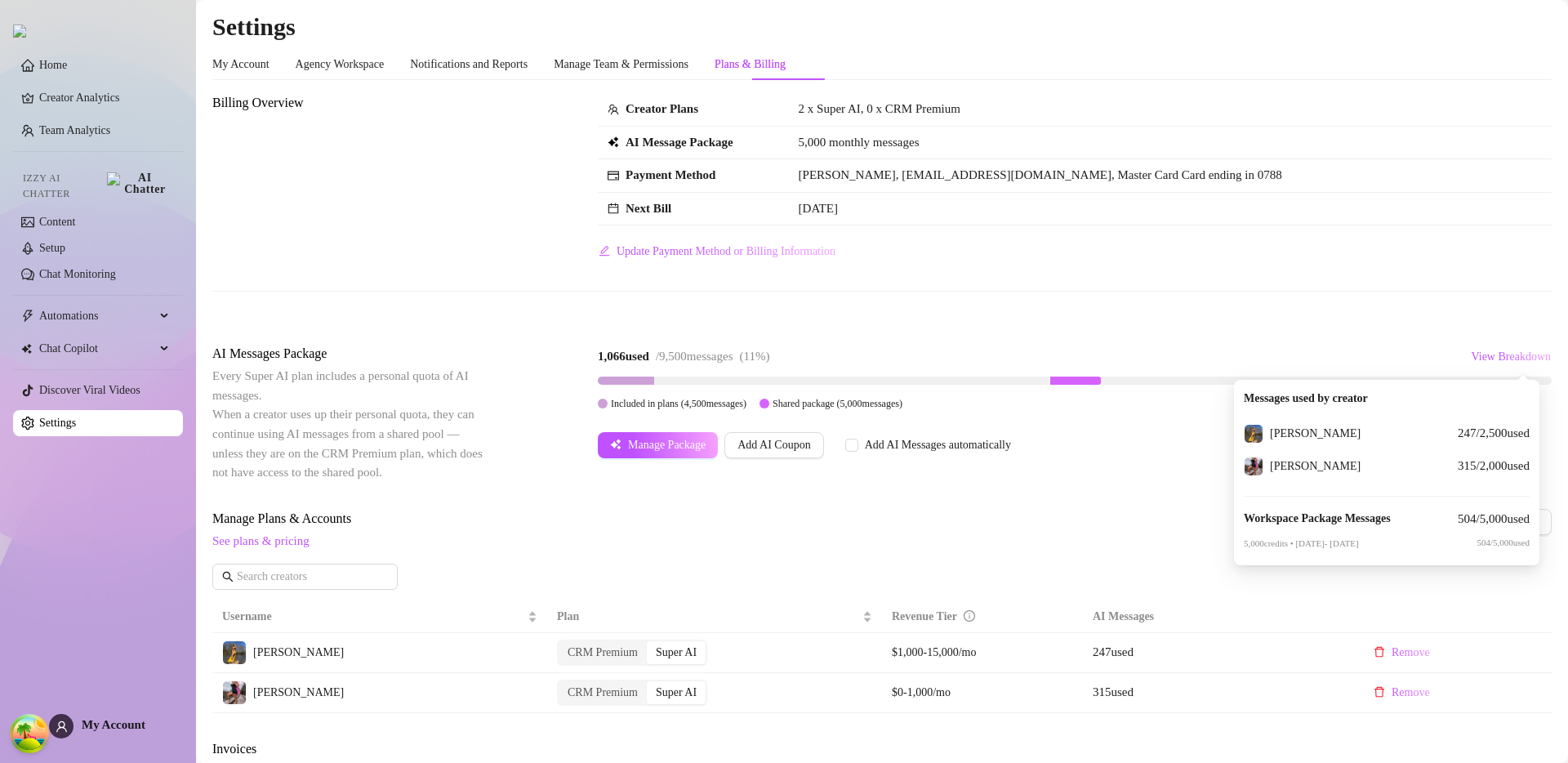
click at [1468, 330] on div "Billing Overview Creator Plans 2 x Super AI, 0 x CRM Premium AI Message Package…" at bounding box center [882, 621] width 1340 height 1058
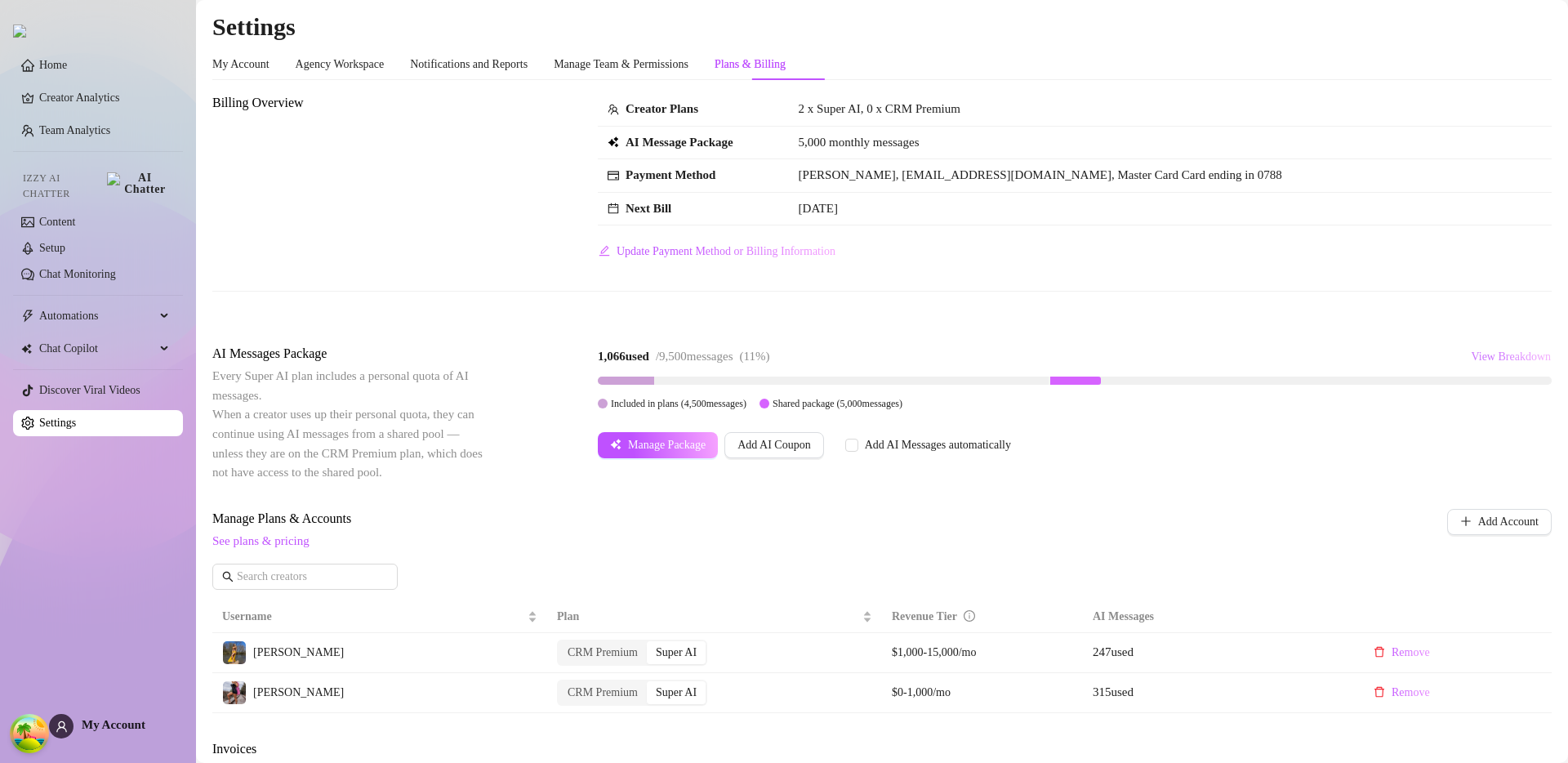
click at [1471, 356] on span "View Breakdown" at bounding box center [1511, 357] width 80 height 13
click at [1136, 283] on div "Billing Overview Creator Plans 2 x Super AI, 0 x CRM Premium AI Message Package…" at bounding box center [882, 205] width 1340 height 225
click at [1147, 484] on div "Billing Overview Creator Plans 2 x Super AI, 0 x CRM Premium AI Message Package…" at bounding box center [882, 621] width 1340 height 1058
click at [1182, 299] on div "Billing Overview Creator Plans 2 x Super AI, 0 x CRM Premium AI Message Package…" at bounding box center [882, 205] width 1340 height 225
